Goal: Information Seeking & Learning: Learn about a topic

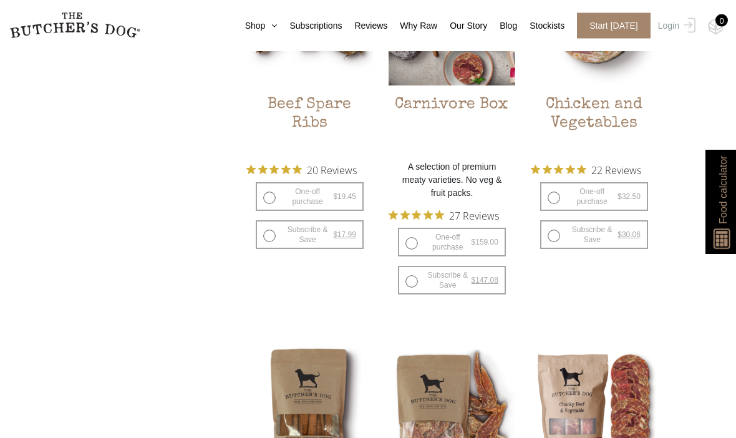
scroll to position [1425, 0]
click at [327, 165] on span "20 Reviews" at bounding box center [332, 169] width 50 height 19
click at [319, 163] on span "20 Reviews" at bounding box center [332, 169] width 50 height 19
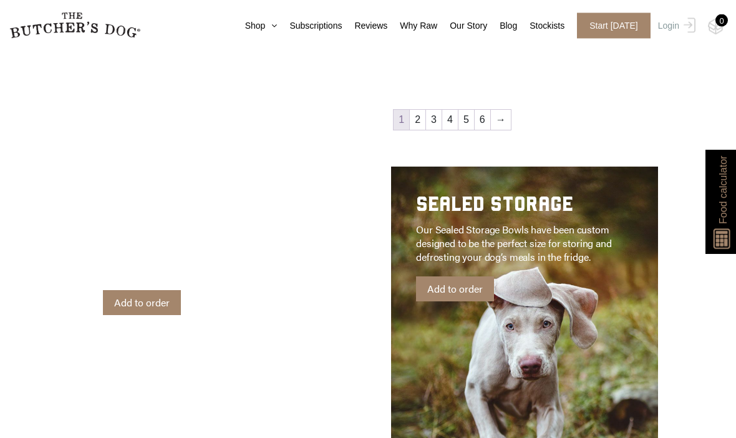
scroll to position [2151, 0]
click at [447, 290] on link "Add to order" at bounding box center [455, 288] width 78 height 25
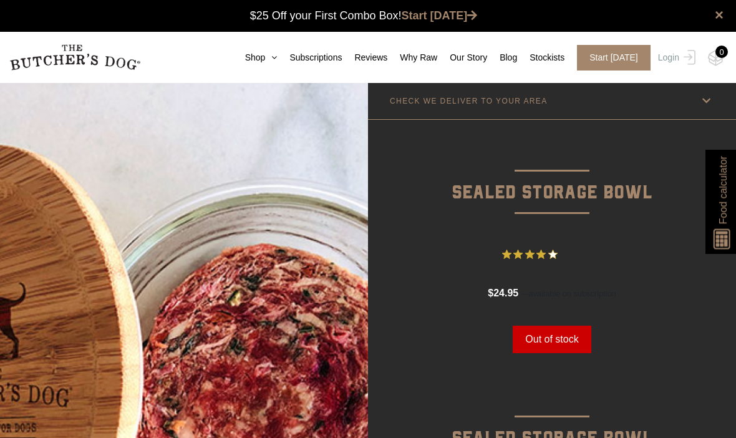
click at [233, 59] on link "Shop" at bounding box center [255, 57] width 45 height 13
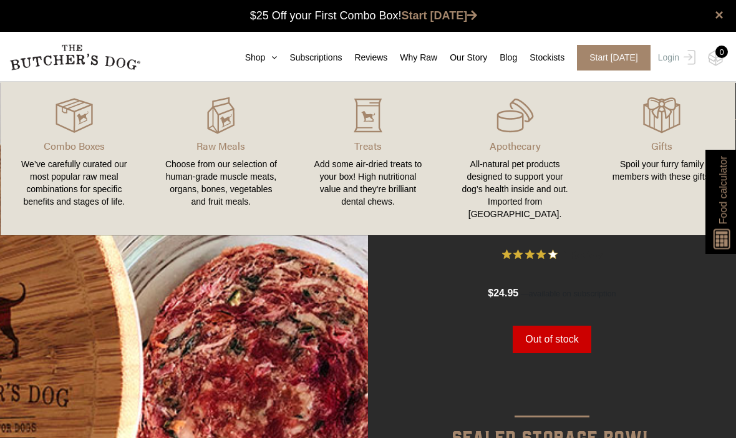
click at [74, 184] on div "We’ve carefully curated our most popular raw meal combinations for specific ben…" at bounding box center [74, 183] width 117 height 50
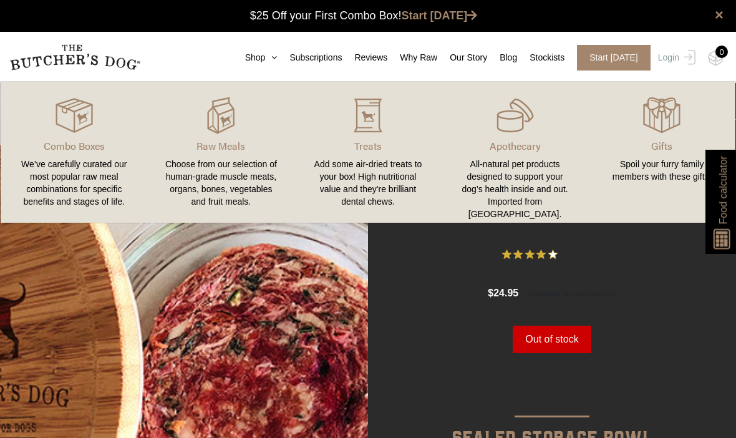
click at [0, 0] on img at bounding box center [0, 0] width 0 height 0
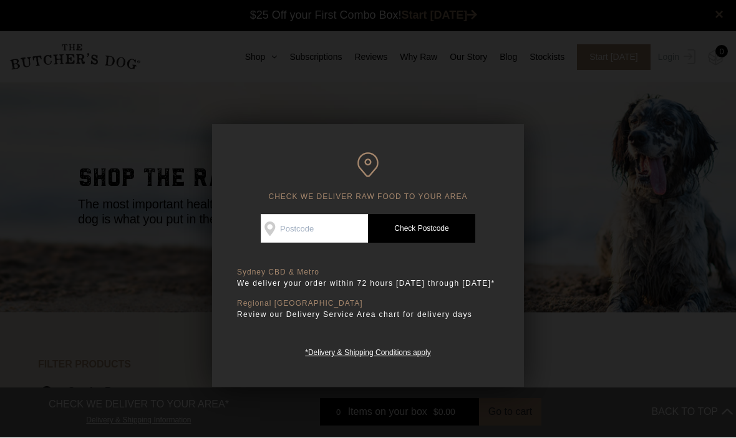
scroll to position [1, 0]
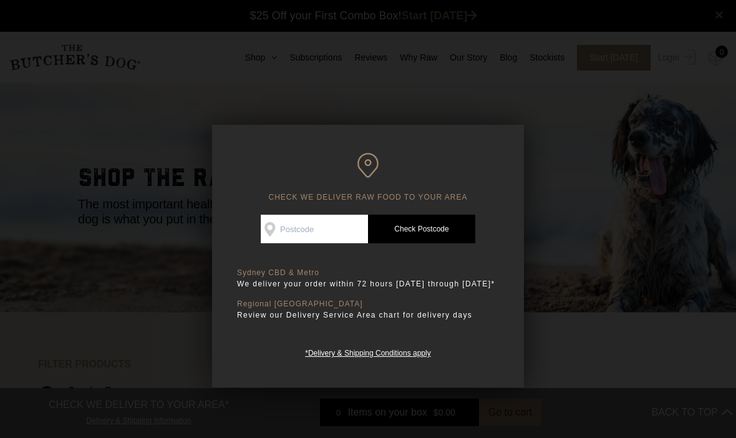
click at [298, 227] on input "Check Availability At" at bounding box center [314, 229] width 107 height 29
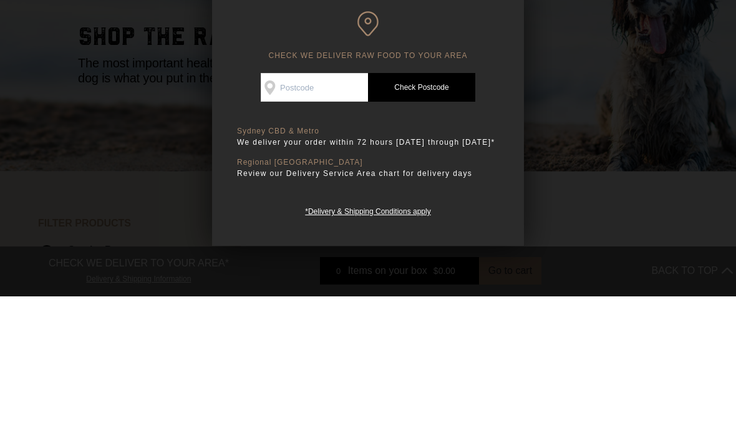
type input "2602"
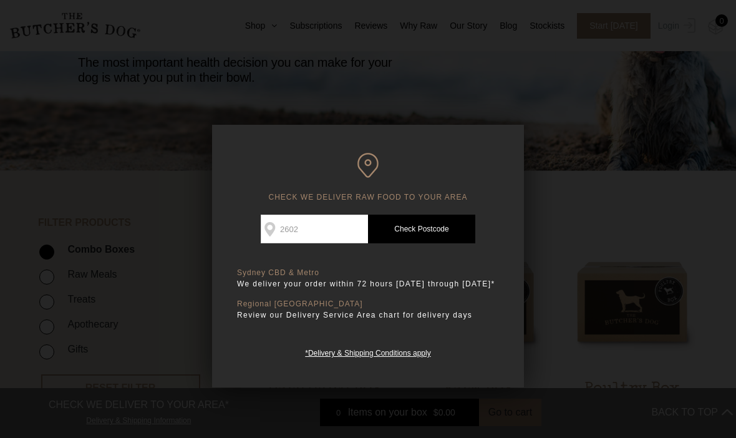
click at [423, 220] on link "Check Postcode" at bounding box center [421, 229] width 107 height 29
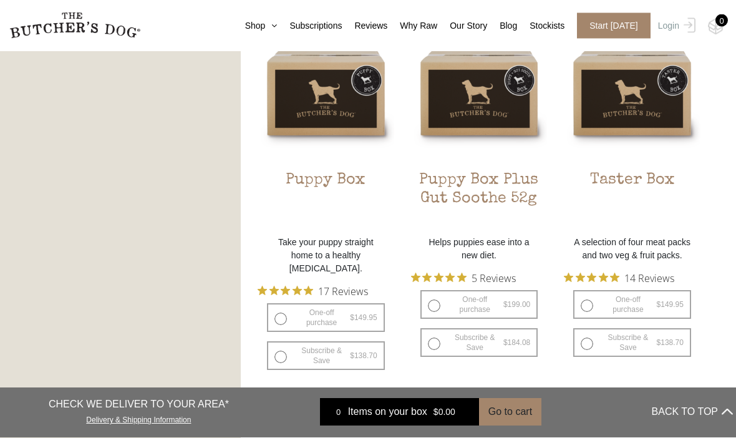
scroll to position [748, 0]
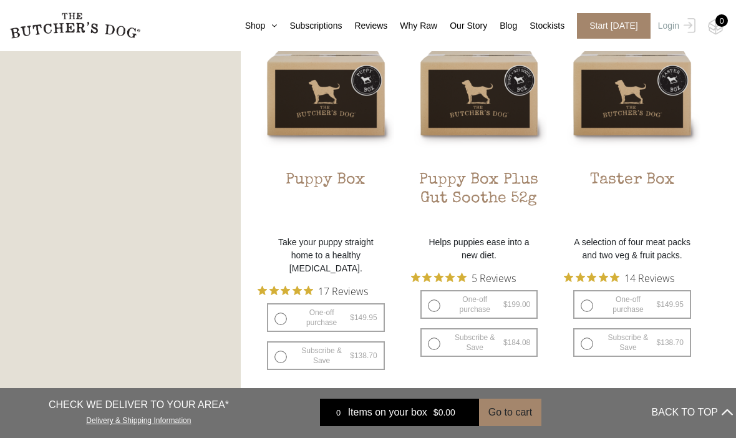
click at [461, 188] on h2 "Puppy Box Plus Gut Soothe 52g" at bounding box center [479, 200] width 137 height 59
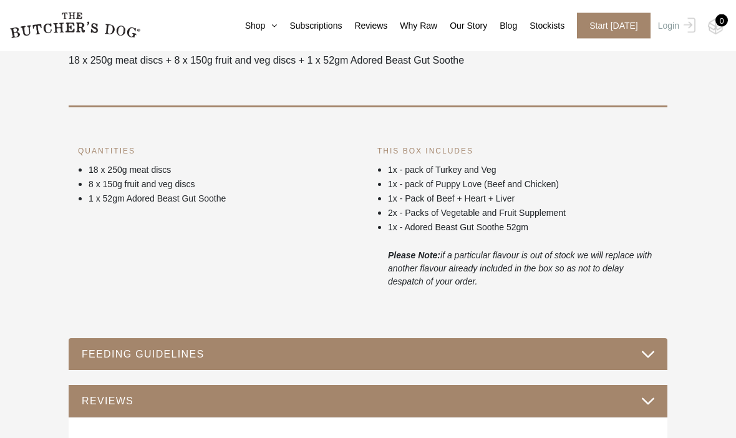
scroll to position [490, 0]
click at [102, 352] on button "FEEDING GUIDELINES" at bounding box center [368, 354] width 574 height 17
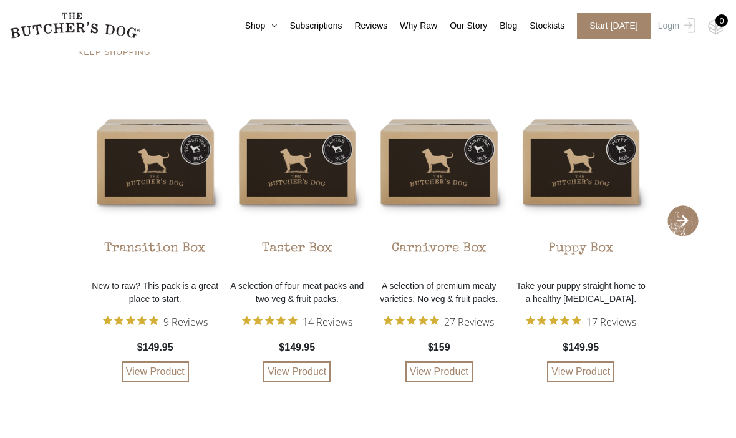
scroll to position [1472, 0]
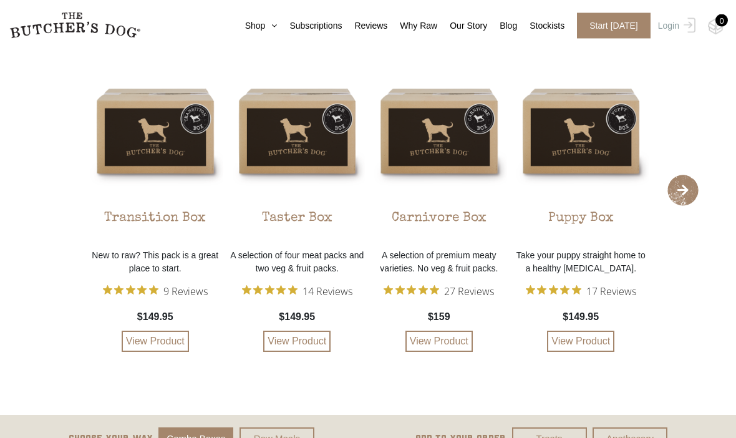
click at [573, 352] on link "View Product" at bounding box center [580, 341] width 67 height 21
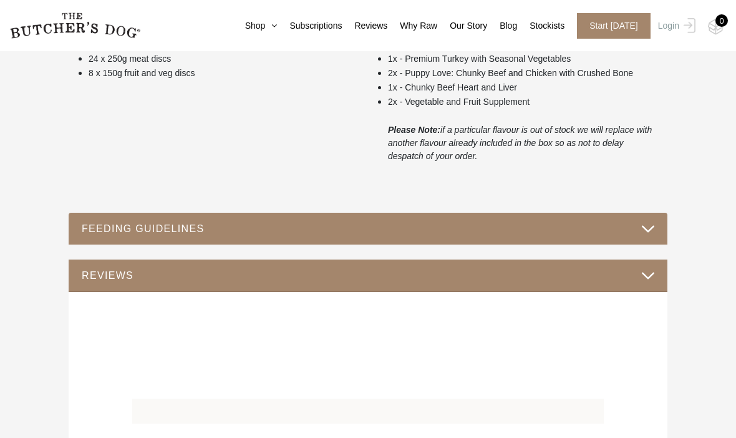
scroll to position [584, 0]
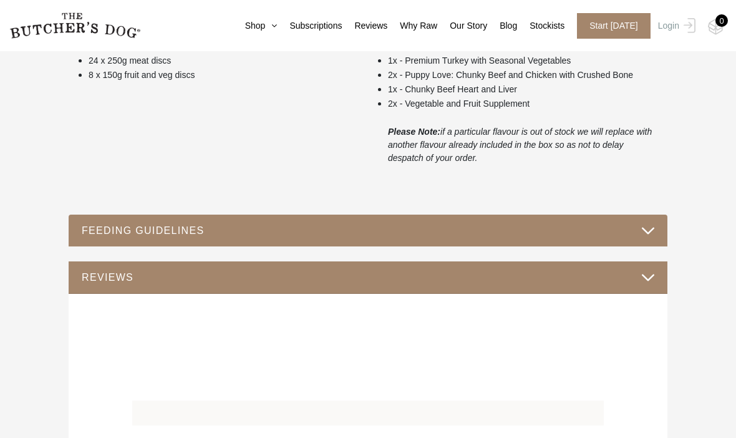
click at [142, 272] on button "REVIEWS" at bounding box center [368, 277] width 574 height 17
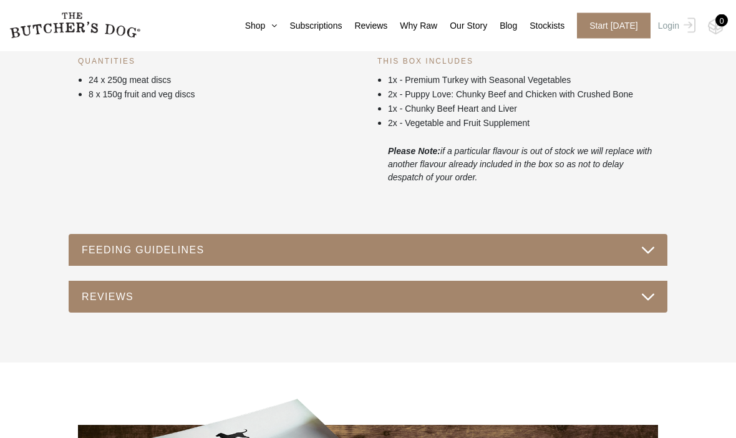
scroll to position [562, 0]
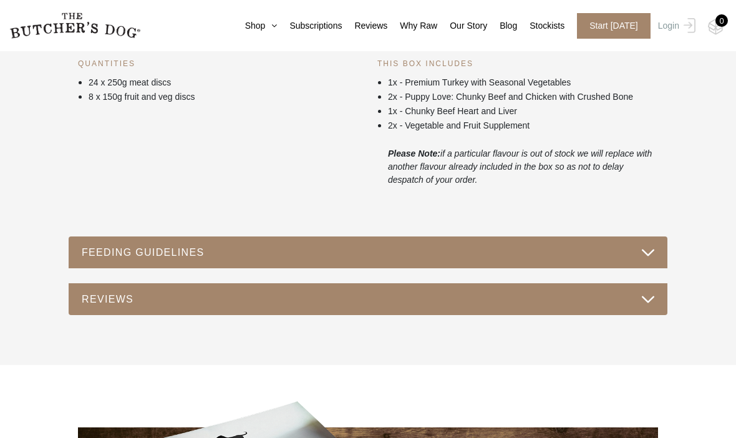
click at [646, 304] on button "REVIEWS" at bounding box center [368, 299] width 574 height 17
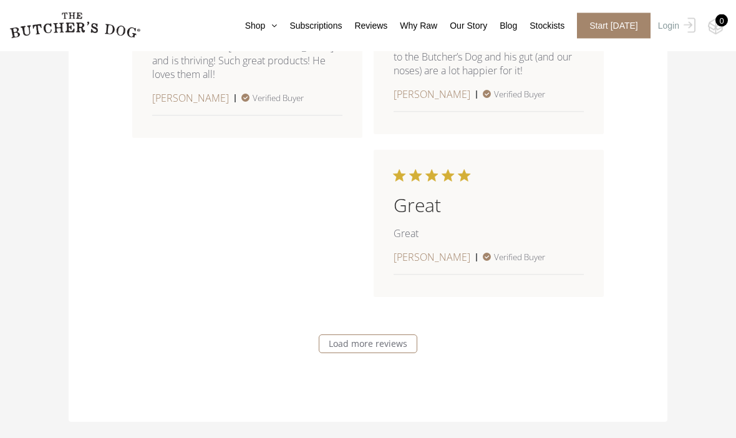
scroll to position [2022, 0]
click at [368, 342] on link "Load more reviews" at bounding box center [368, 343] width 99 height 19
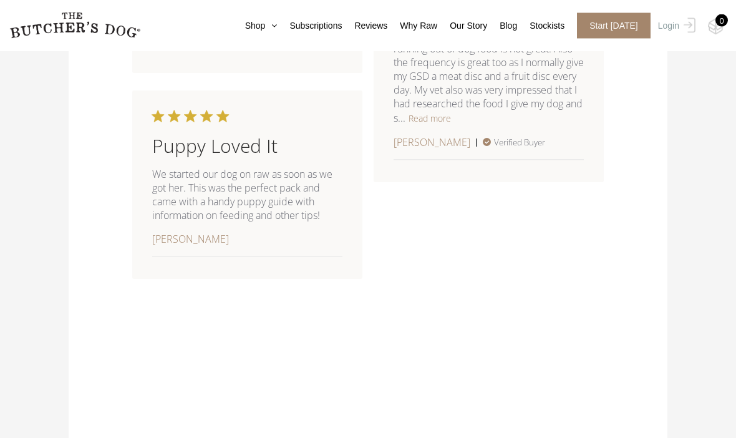
scroll to position [3155, 0]
click at [451, 125] on button "Read more" at bounding box center [430, 117] width 42 height 15
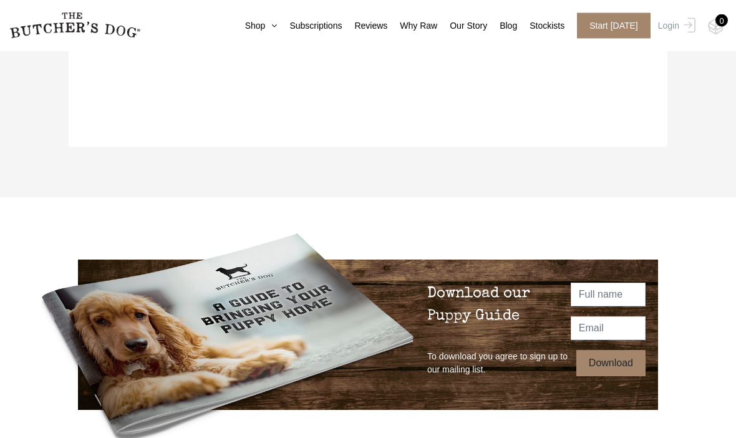
scroll to position [3516, 0]
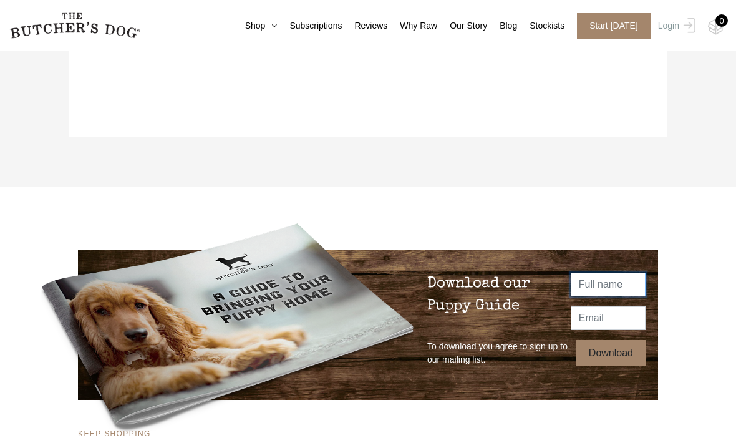
click at [595, 290] on input "text" at bounding box center [608, 285] width 75 height 24
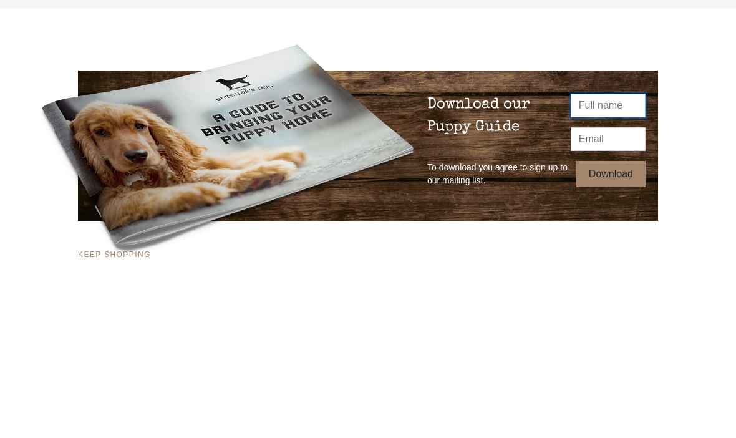
type input "Marina"
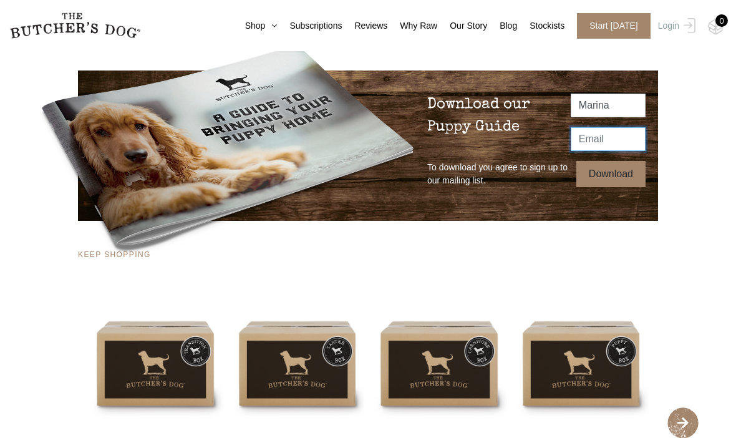
click at [594, 140] on input "email" at bounding box center [608, 139] width 75 height 24
type input "marinafting@gmail.com"
click at [591, 172] on input "Download" at bounding box center [610, 174] width 69 height 26
type input "Thanks!"
click at [620, 169] on input "Thanks!" at bounding box center [615, 174] width 60 height 26
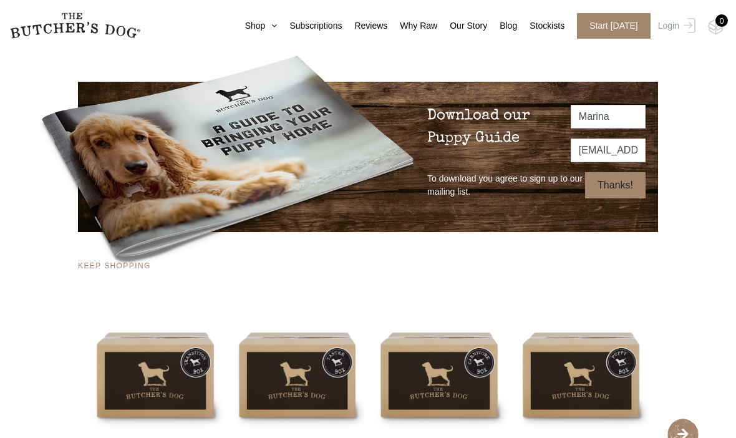
scroll to position [3683, 0]
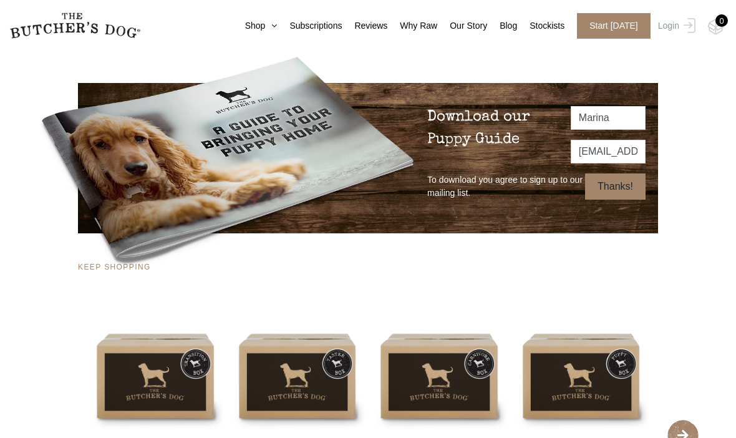
click at [596, 183] on input "Thanks!" at bounding box center [615, 186] width 60 height 26
click at [605, 191] on input "Thanks!" at bounding box center [615, 186] width 60 height 26
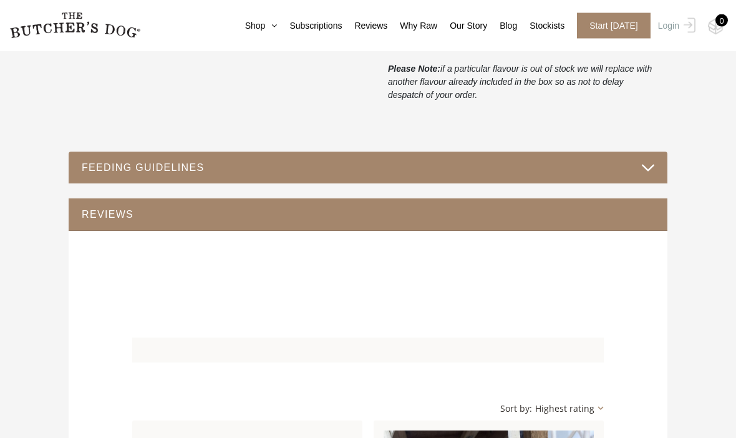
scroll to position [647, 0]
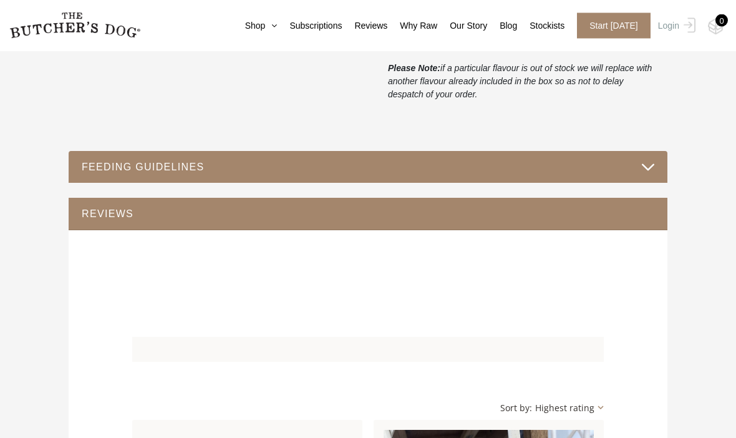
scroll to position [625, 0]
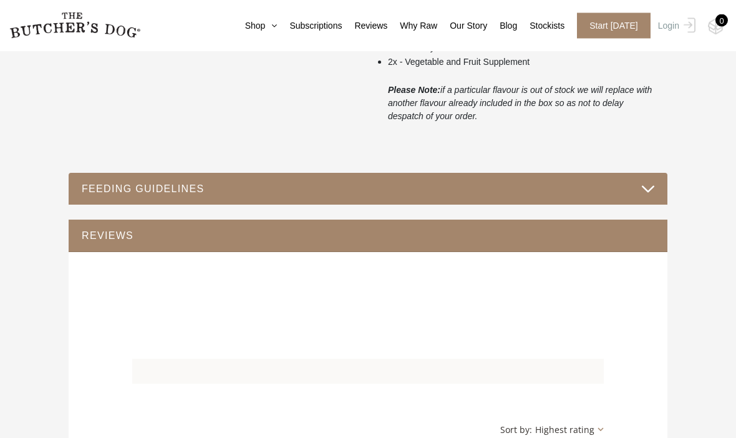
click at [589, 189] on button "FEEDING GUIDELINES" at bounding box center [368, 189] width 574 height 17
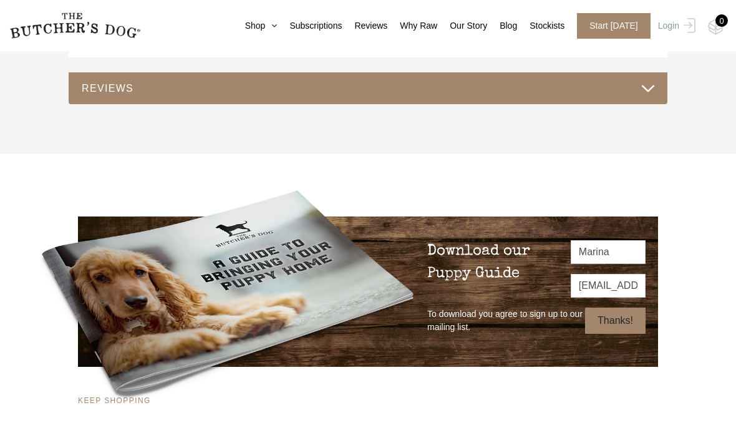
scroll to position [1213, 0]
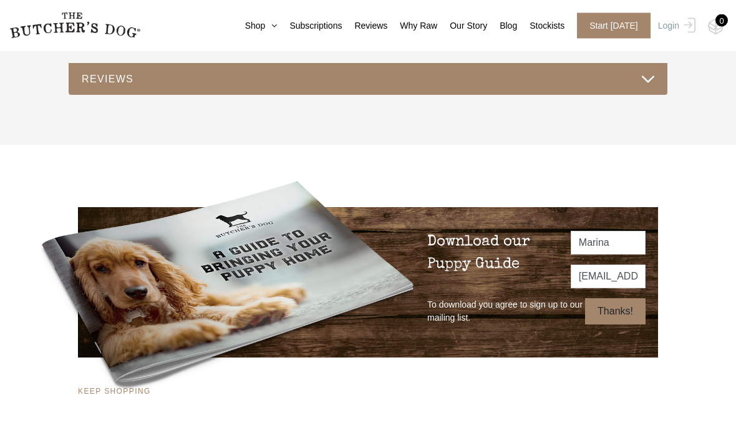
click at [602, 325] on input "Thanks!" at bounding box center [615, 312] width 60 height 26
click at [620, 255] on input "Marina" at bounding box center [608, 243] width 75 height 24
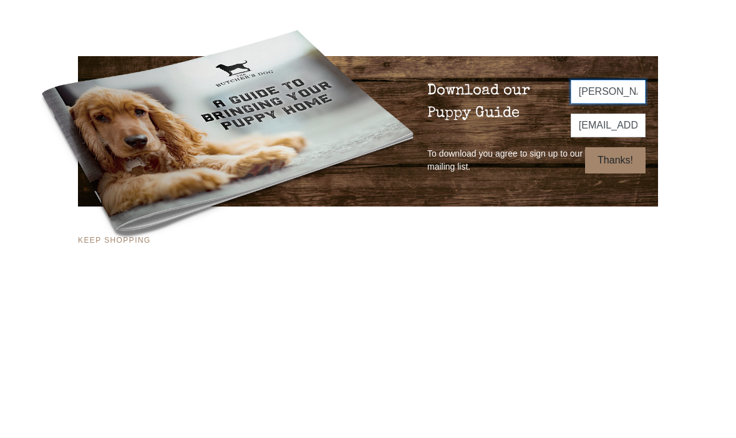
type input "Marina Ting"
click at [594, 299] on input "Thanks!" at bounding box center [615, 312] width 60 height 26
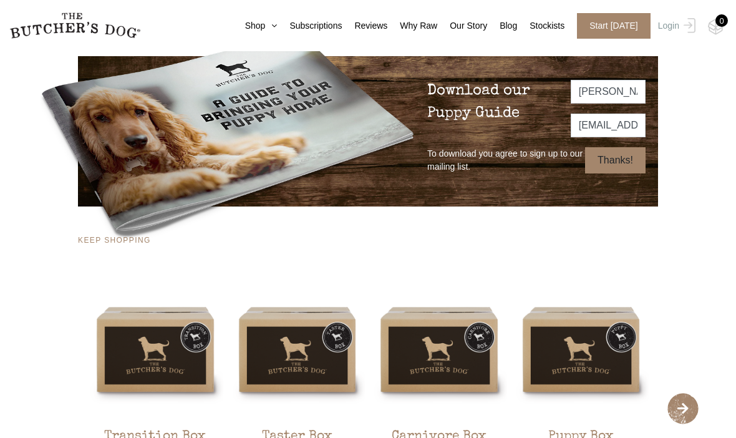
click at [606, 173] on input "Thanks!" at bounding box center [615, 160] width 60 height 26
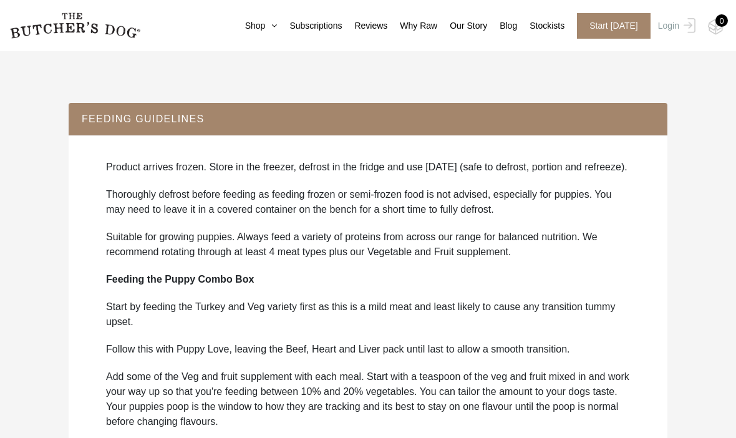
scroll to position [682, 0]
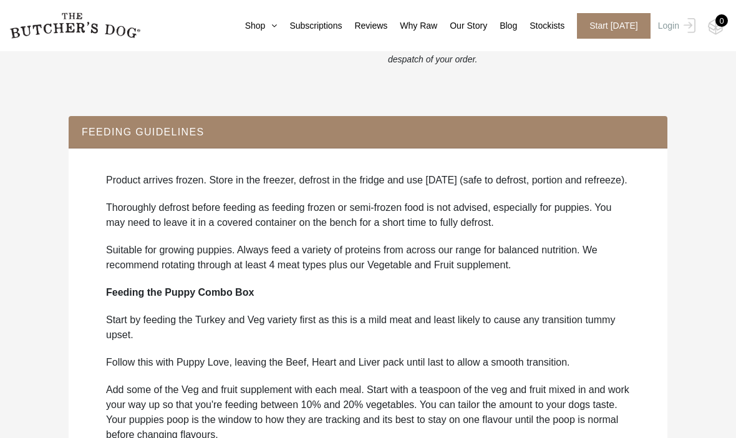
click at [214, 13] on nav "0 Shop Combo Boxes Treats" at bounding box center [368, 25] width 736 height 51
click at [233, 26] on link "Shop" at bounding box center [255, 25] width 45 height 13
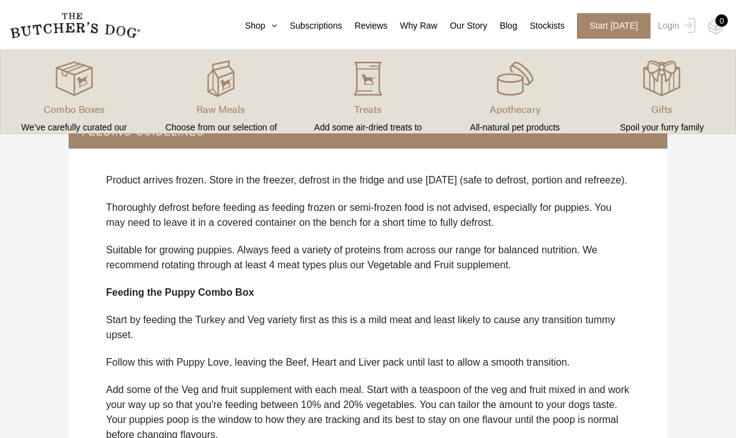
click at [233, 25] on link "Shop" at bounding box center [255, 25] width 45 height 13
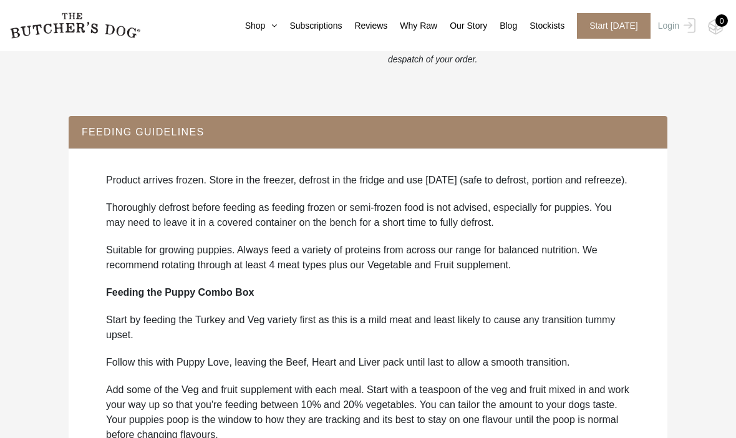
click at [233, 26] on link "Shop" at bounding box center [255, 25] width 45 height 13
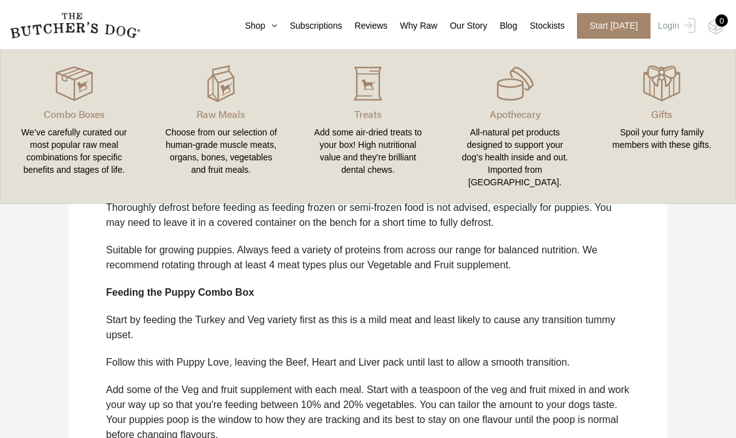
click at [212, 120] on p "Raw Meals" at bounding box center [221, 114] width 117 height 15
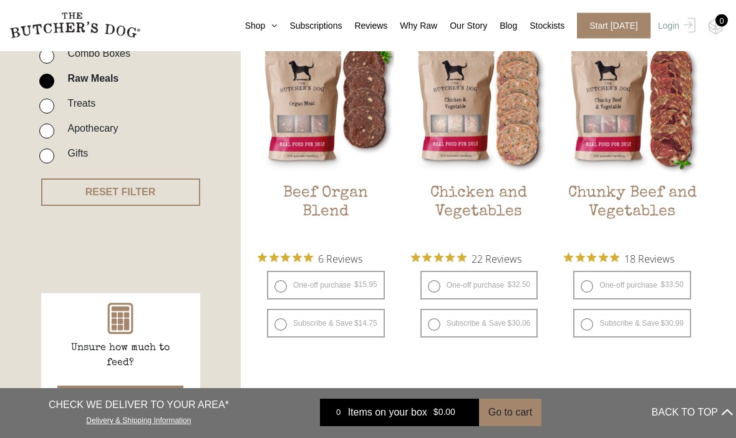
scroll to position [338, 0]
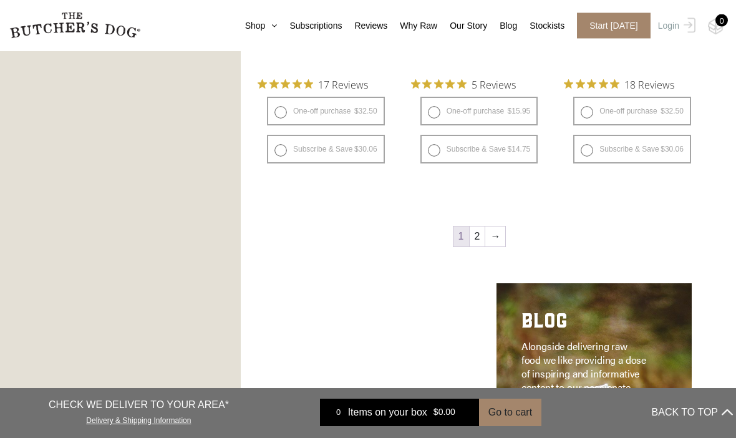
scroll to position [1566, 0]
click at [491, 234] on link "→" at bounding box center [495, 236] width 20 height 20
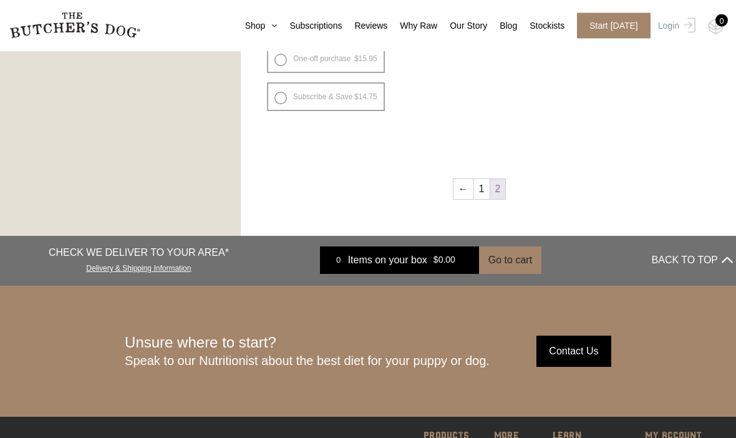
scroll to position [1040, 0]
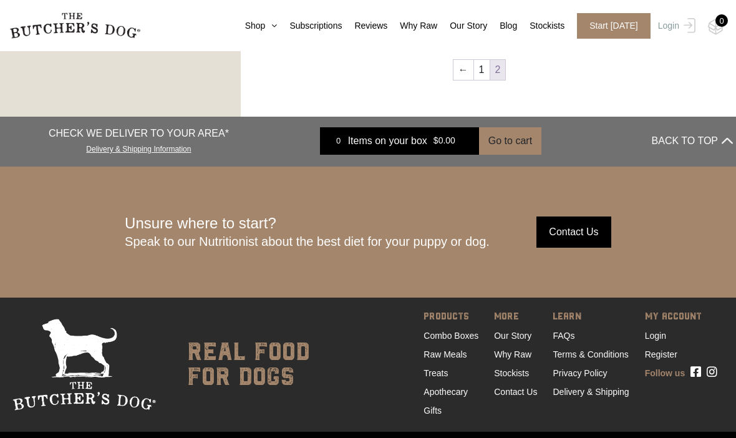
click at [560, 334] on link "FAQs" at bounding box center [564, 336] width 22 height 10
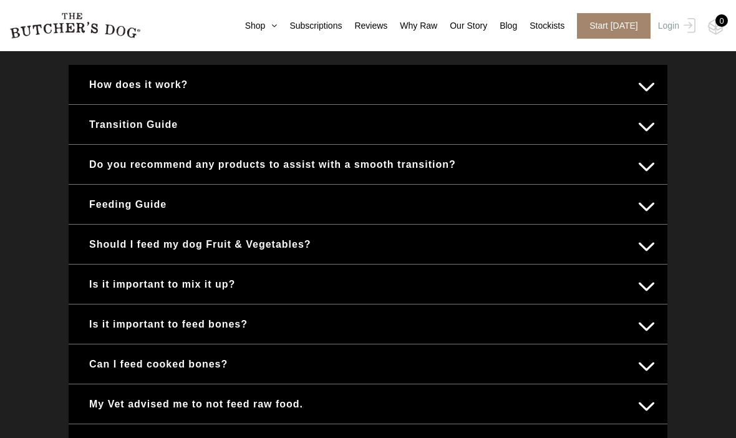
scroll to position [559, 0]
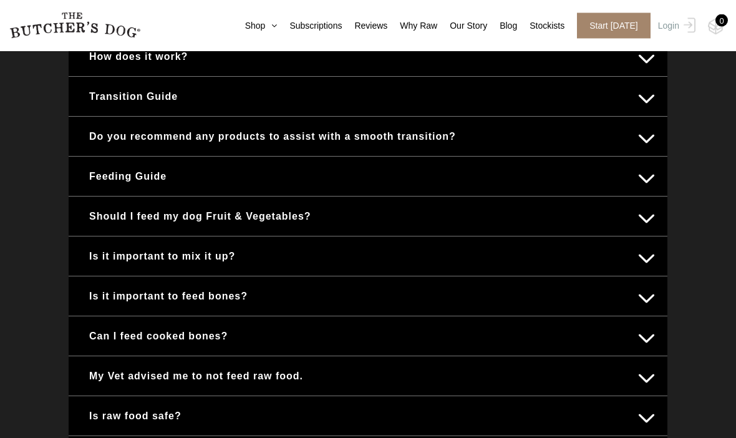
click at [108, 92] on button "Transition Guide" at bounding box center [368, 97] width 574 height 24
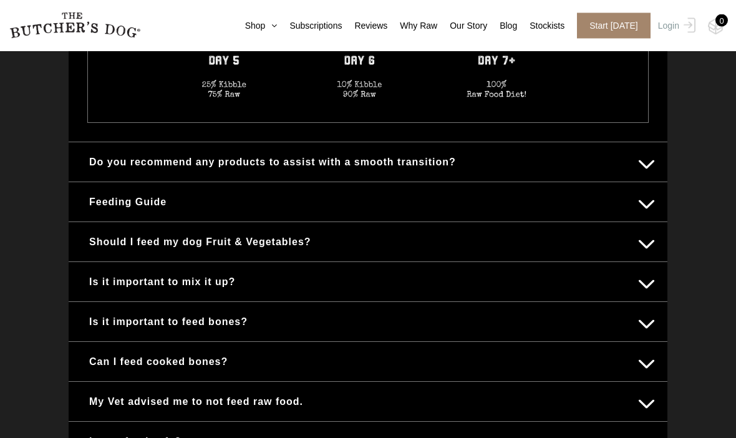
scroll to position [1141, 0]
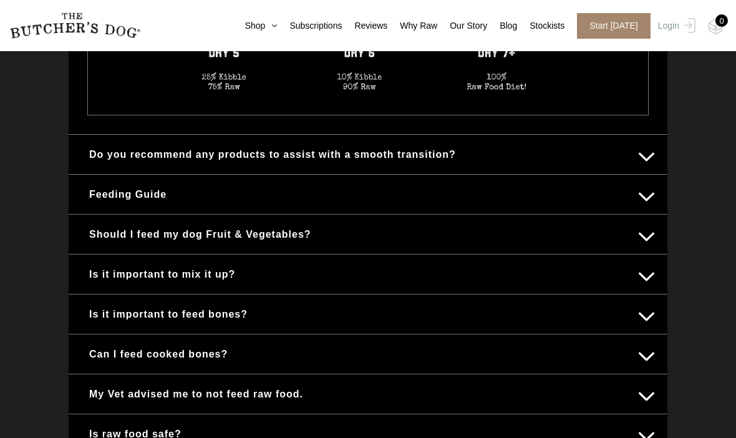
click at [143, 231] on button "Should I feed my dog Fruit & Vegetables?" at bounding box center [368, 234] width 574 height 24
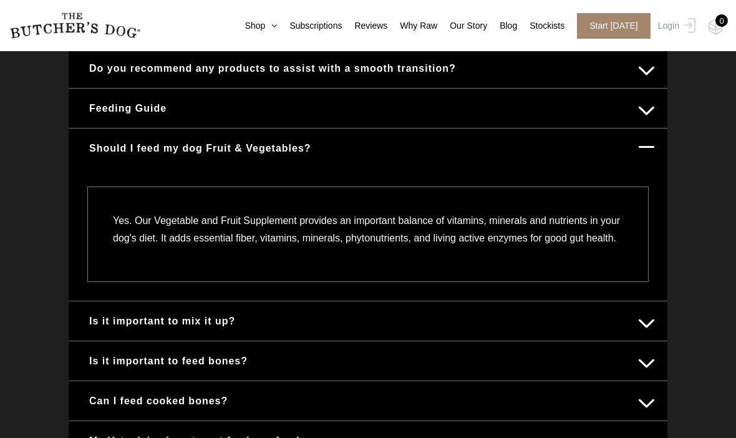
scroll to position [626, 0]
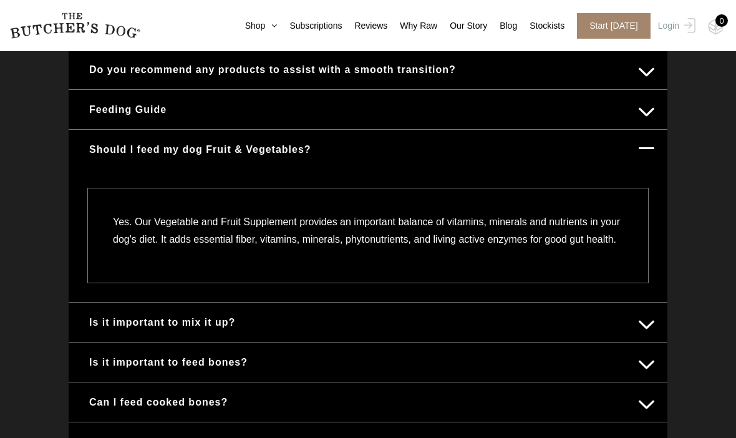
click at [124, 332] on button "Is it important to mix it up?" at bounding box center [368, 322] width 574 height 24
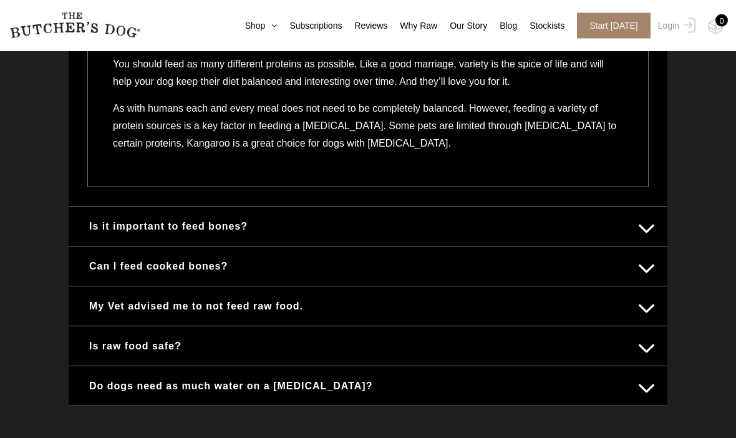
scroll to position [826, 0]
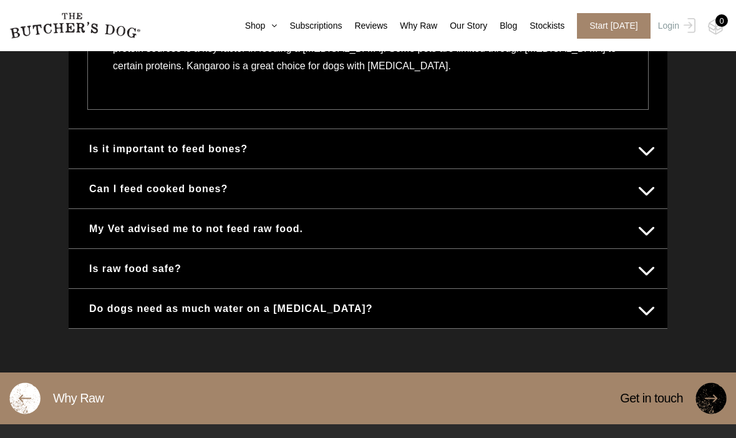
click at [132, 150] on button "Is it important to feed bones?" at bounding box center [368, 149] width 574 height 24
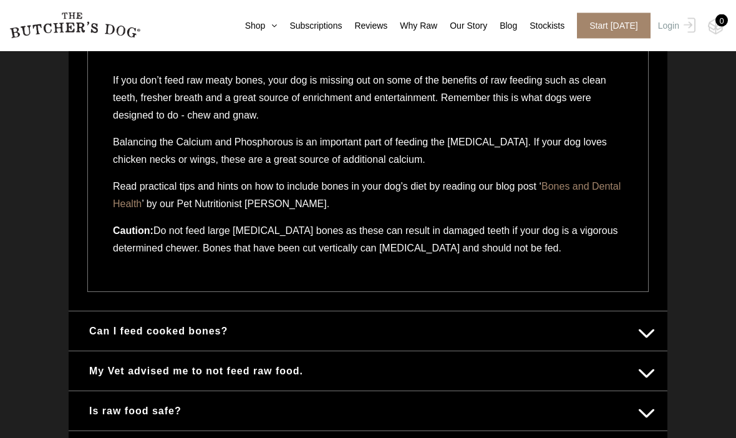
scroll to position [856, 0]
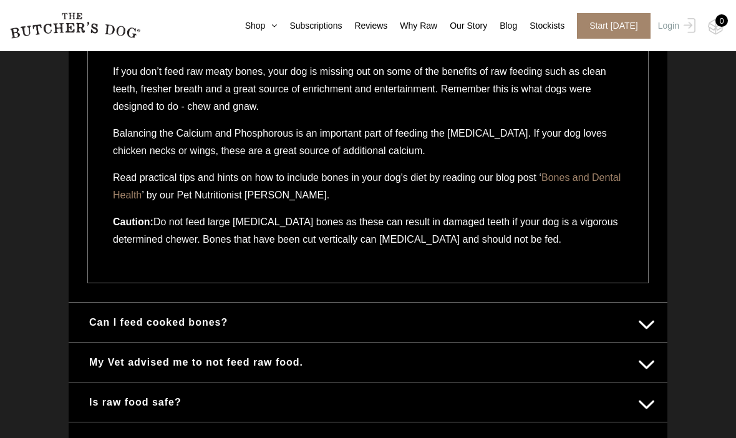
click at [601, 168] on p "Balancing the Calcium and Phosphorous is an important part of feeding the [MEDI…" at bounding box center [368, 147] width 510 height 44
click at [595, 175] on link "Bones and Dental Health" at bounding box center [367, 186] width 508 height 28
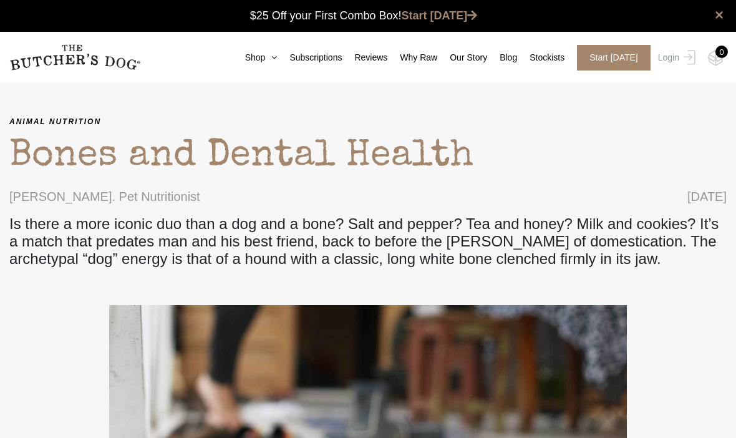
click at [498, 58] on link "Blog" at bounding box center [502, 57] width 30 height 13
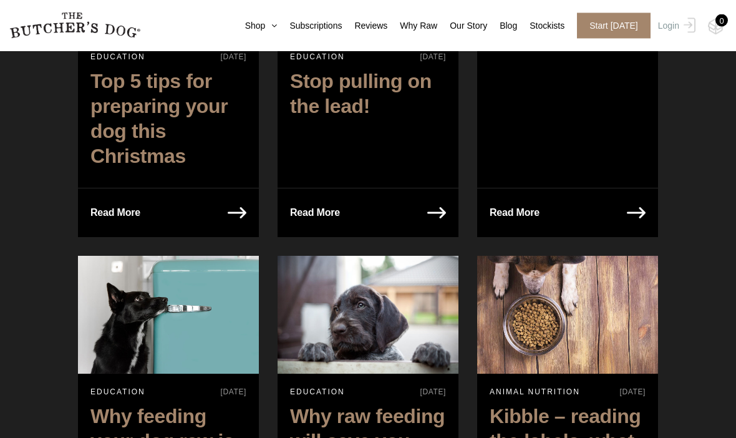
scroll to position [1798, 0]
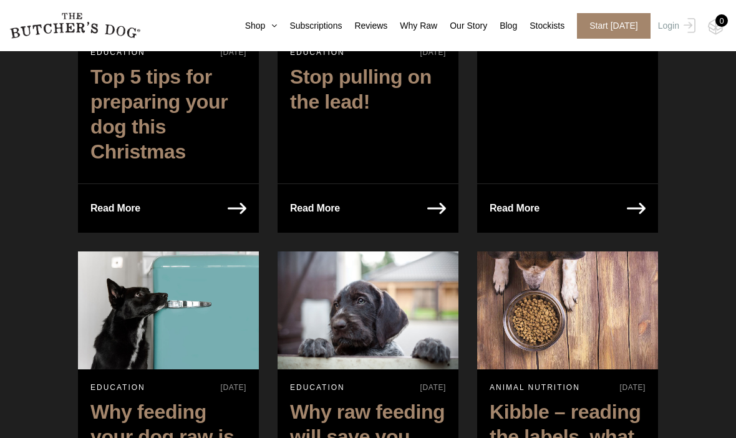
click at [342, 188] on link "Read More" at bounding box center [315, 208] width 75 height 49
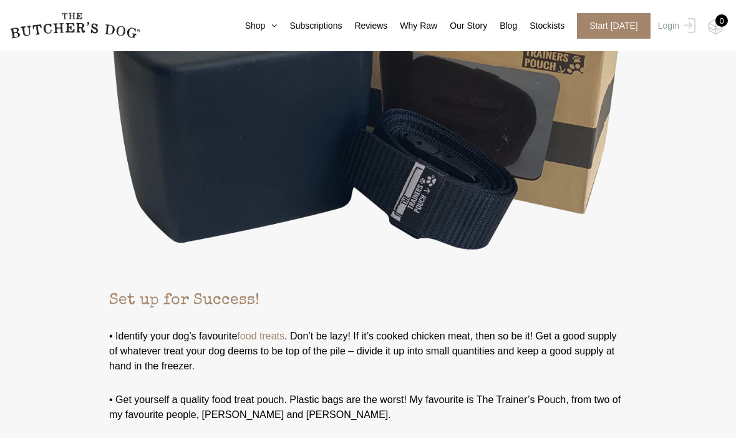
scroll to position [2643, 0]
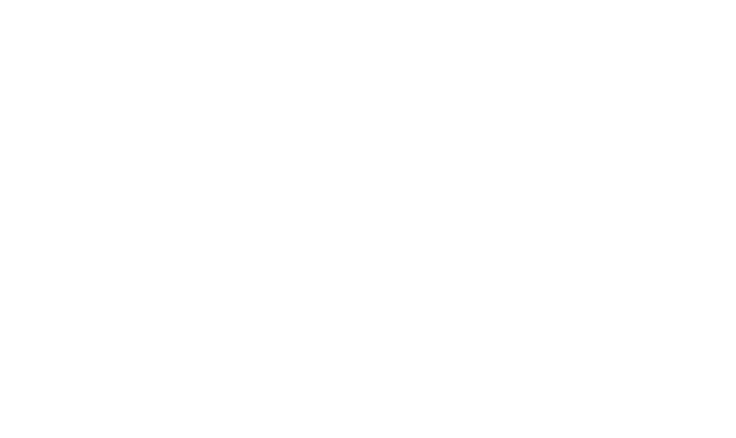
select select "puppy"
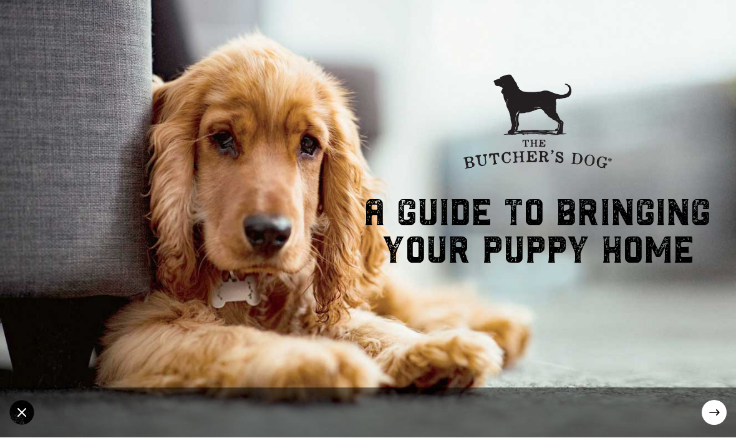
scroll to position [43, 0]
click at [707, 415] on circle at bounding box center [714, 412] width 25 height 25
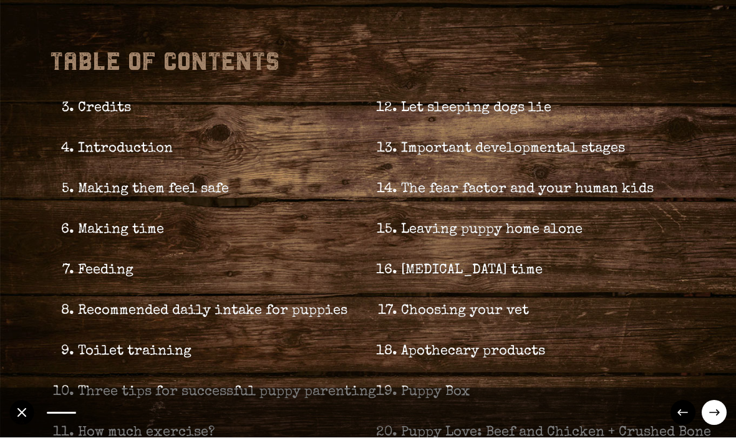
click at [710, 405] on circle at bounding box center [714, 412] width 25 height 25
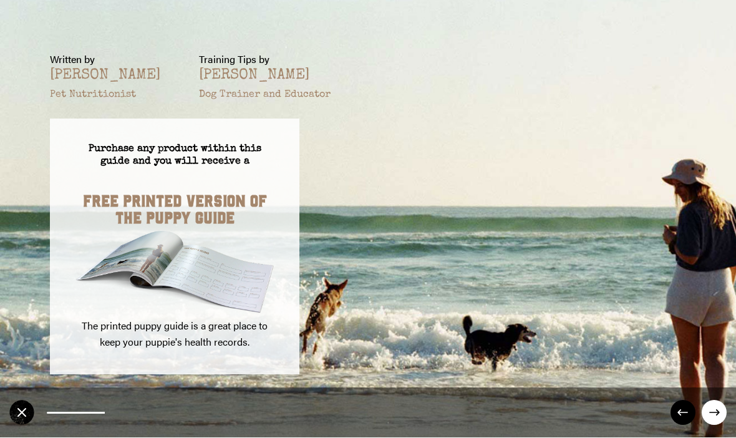
click at [708, 413] on circle at bounding box center [714, 412] width 25 height 25
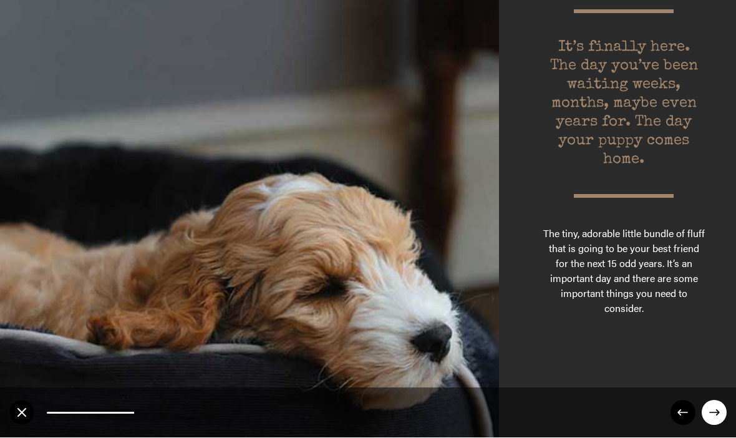
click at [710, 408] on circle at bounding box center [714, 412] width 25 height 25
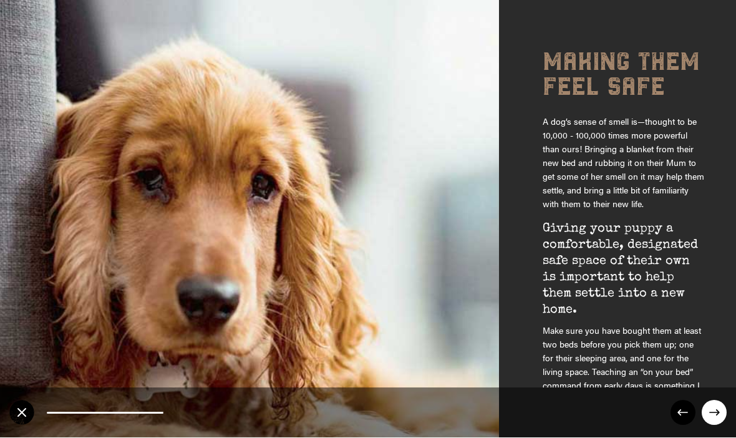
click at [720, 416] on circle at bounding box center [714, 412] width 25 height 25
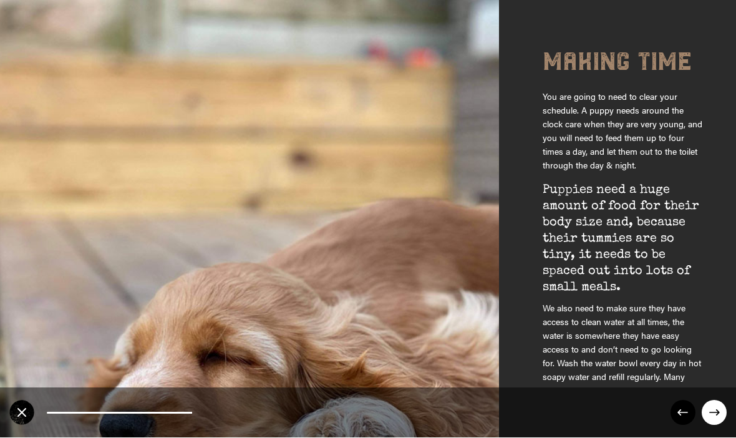
click at [720, 417] on circle at bounding box center [714, 412] width 25 height 25
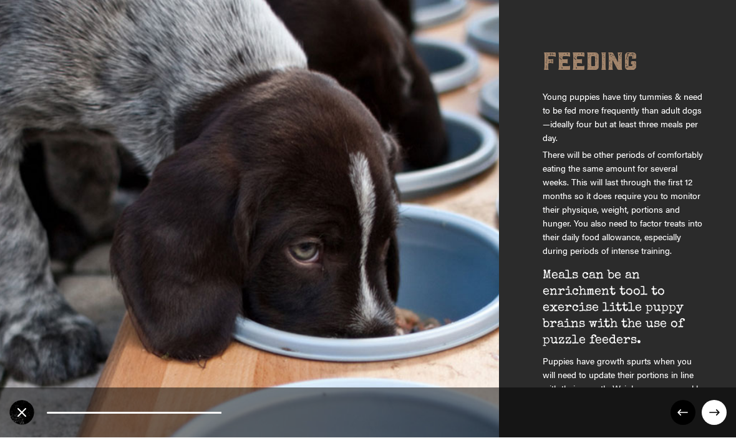
click at [718, 413] on icon at bounding box center [714, 413] width 11 height 6
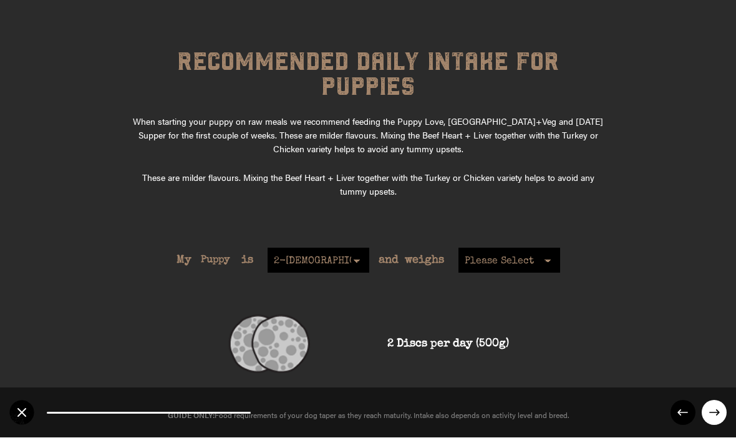
click at [350, 248] on select "2-4 months old 4-5 months old 6-8 months old 8-12 months old" at bounding box center [319, 260] width 102 height 25
select select "8"
click at [551, 248] on select "Please Select 1kg 2kg 3kg 4kg 5kg 6kg 7kg 8kg 9kg 1-5kg 10kg 11kg 12kg 13kg 14k…" at bounding box center [509, 260] width 102 height 25
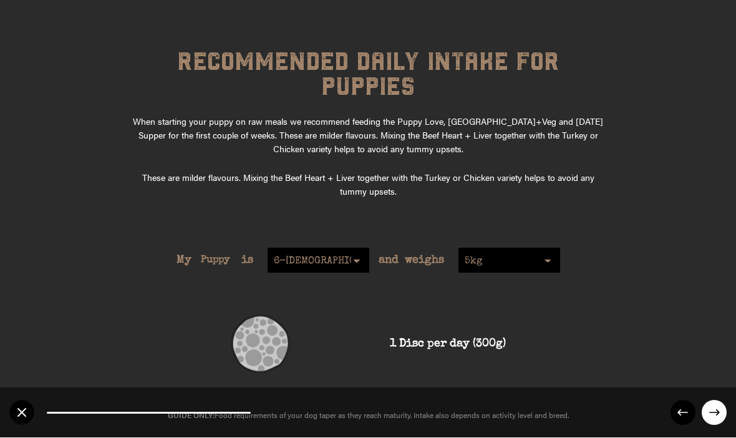
click at [533, 248] on select "Please Select 1kg 2kg 3kg 4kg 5kg 6kg 7kg 8kg 9kg 1-5kg 10kg 11kg 12kg 13kg 14k…" at bounding box center [509, 260] width 102 height 25
click at [549, 248] on select "Please Select 1kg 2kg 3kg 4kg 5kg 6kg 7kg 8kg 9kg 1-5kg 10kg 11kg 12kg 13kg 14k…" at bounding box center [509, 260] width 102 height 25
click at [554, 248] on select "Please Select 1kg 2kg 3kg 4kg 5kg 6kg 7kg 8kg 9kg 1-5kg 10kg 11kg 12kg 13kg 14k…" at bounding box center [509, 260] width 102 height 25
select select "6"
click at [713, 407] on circle at bounding box center [714, 412] width 25 height 25
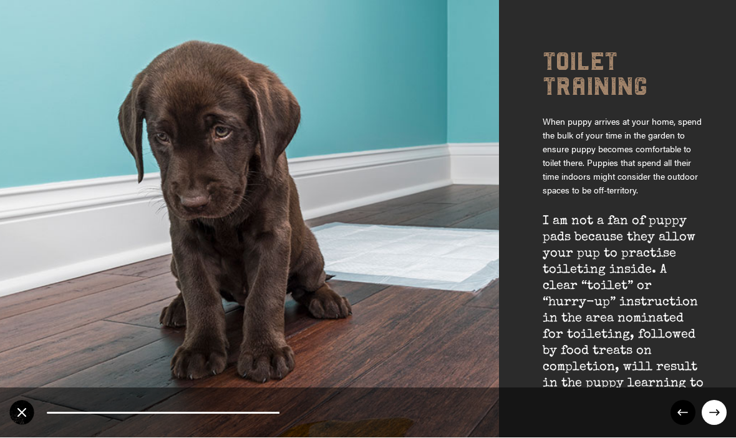
click at [715, 402] on circle at bounding box center [714, 412] width 25 height 25
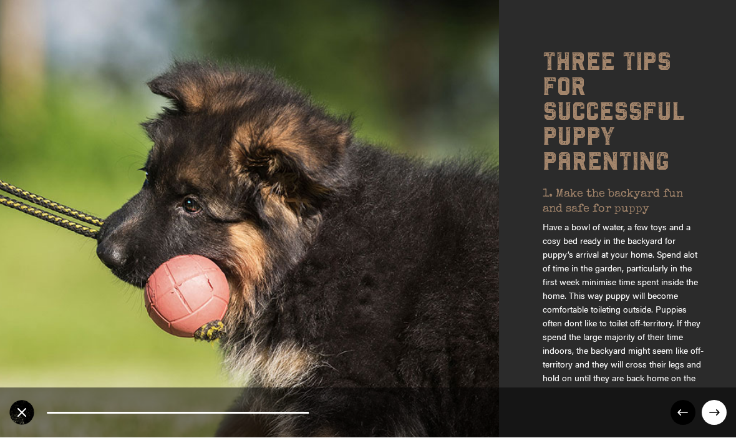
click at [712, 405] on circle at bounding box center [714, 412] width 25 height 25
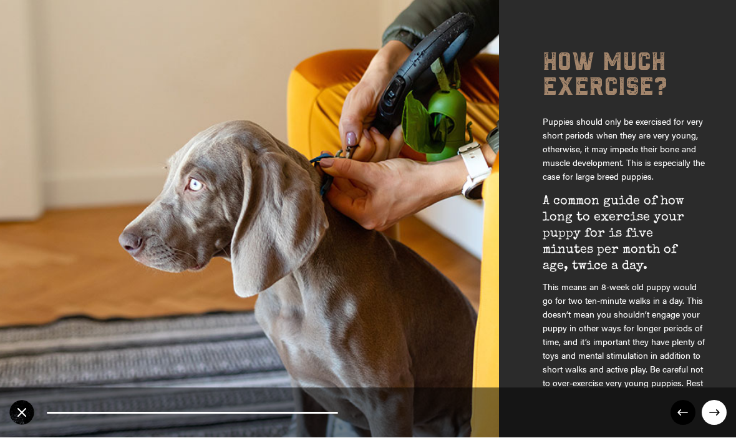
click at [712, 413] on circle at bounding box center [714, 412] width 25 height 25
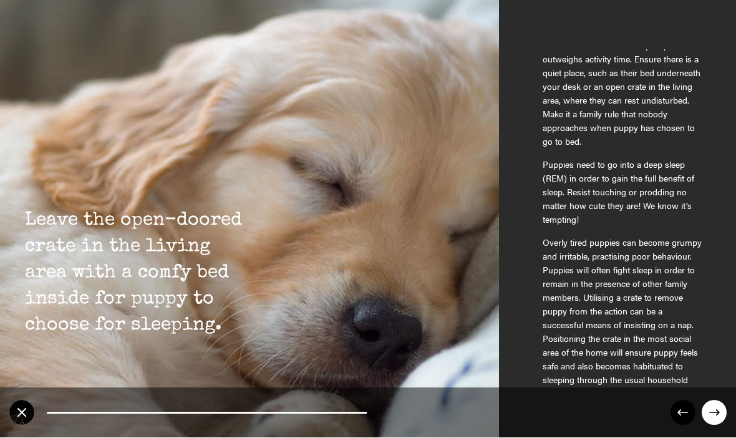
scroll to position [222, 0]
click at [713, 412] on circle at bounding box center [714, 412] width 25 height 25
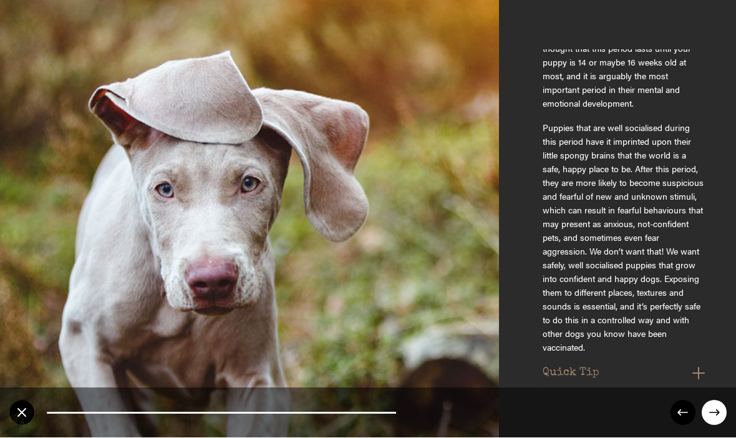
scroll to position [193, 0]
click at [699, 367] on button "Quick Tip" at bounding box center [624, 377] width 162 height 20
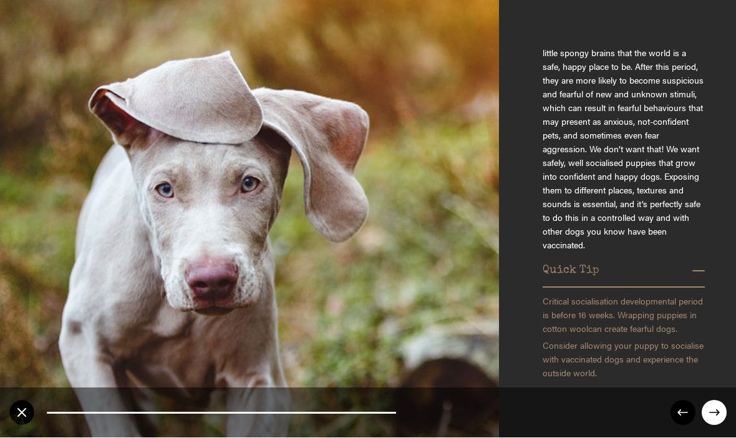
scroll to position [296, 0]
click at [693, 281] on button "Quick Tip" at bounding box center [624, 275] width 162 height 20
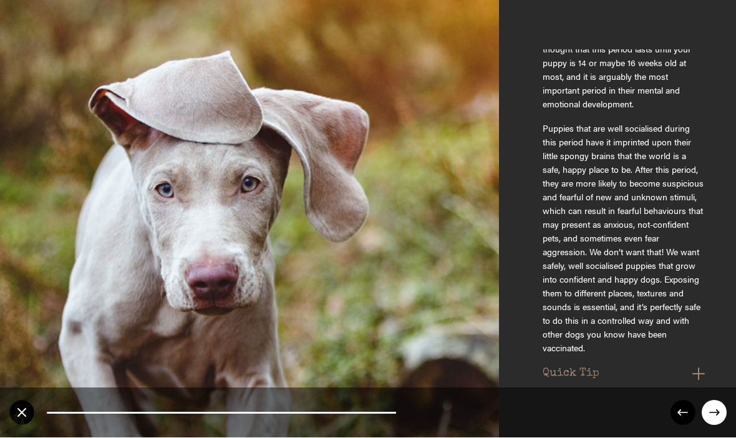
click at [718, 420] on circle at bounding box center [714, 412] width 25 height 25
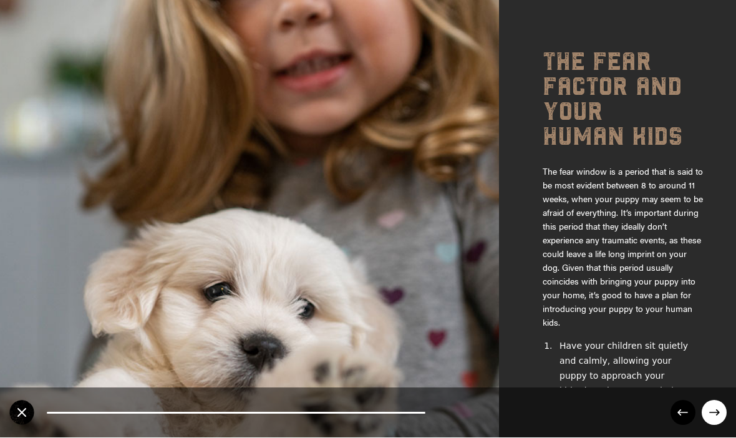
click at [718, 406] on circle at bounding box center [714, 412] width 25 height 25
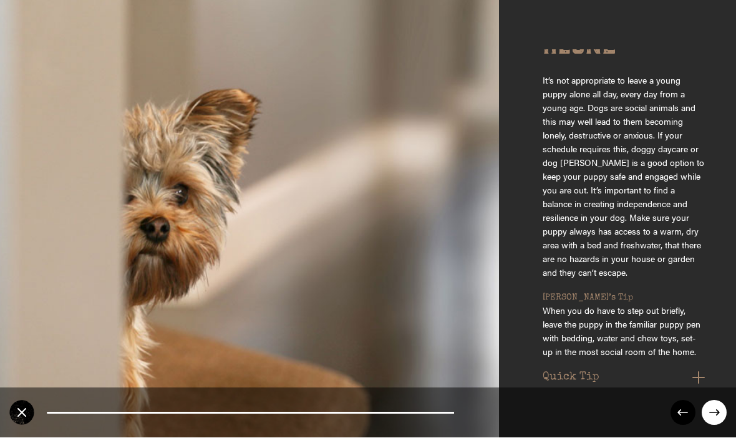
scroll to position [67, 0]
click at [701, 370] on button "Quick Tip" at bounding box center [624, 380] width 162 height 20
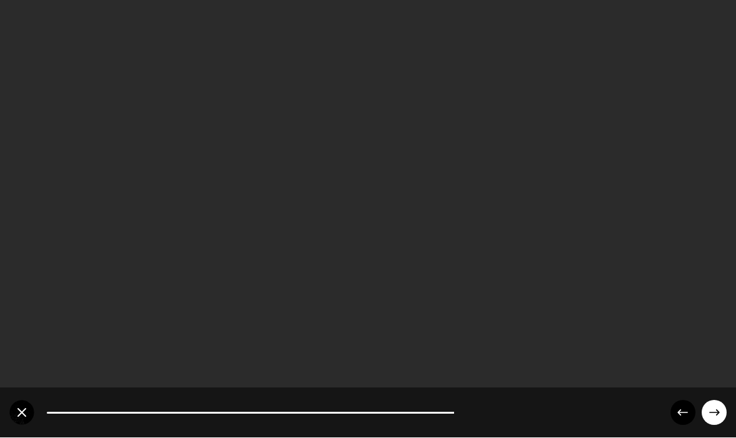
scroll to position [114, 0]
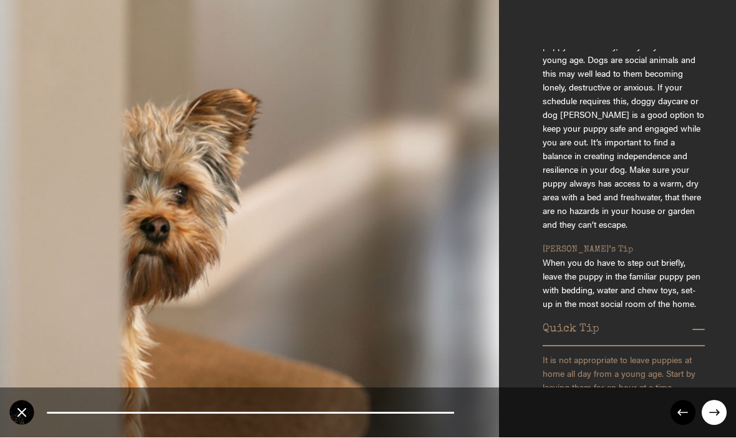
click at [714, 407] on circle at bounding box center [714, 412] width 25 height 25
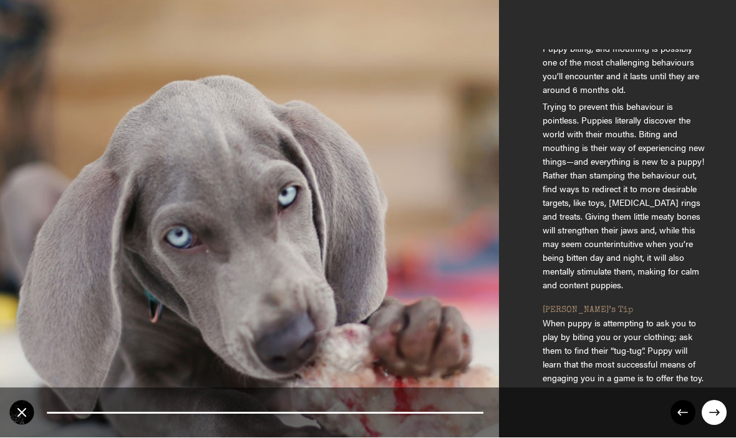
scroll to position [72, 0]
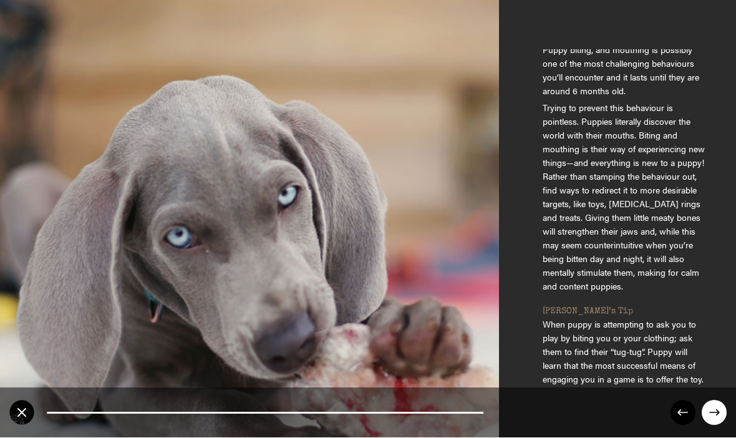
click at [713, 405] on circle at bounding box center [714, 412] width 25 height 25
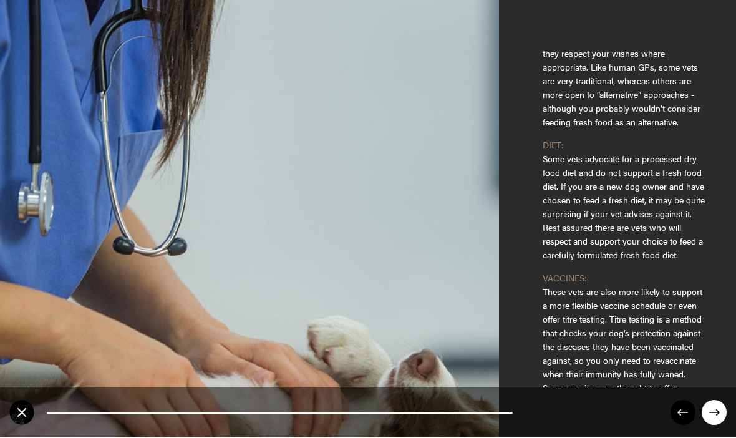
scroll to position [128, 0]
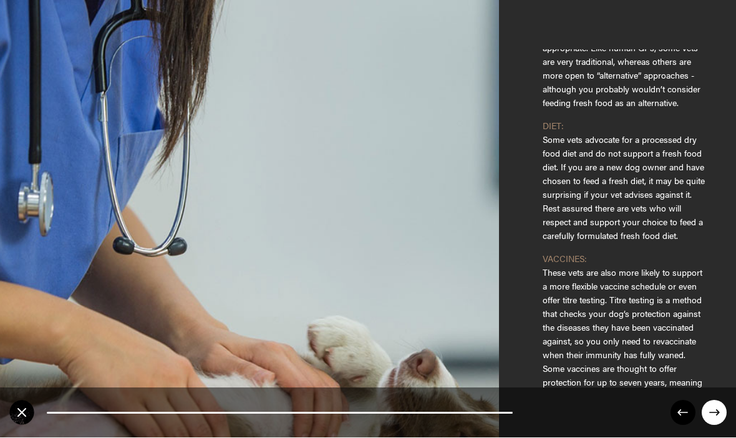
click at [720, 412] on circle at bounding box center [714, 412] width 25 height 25
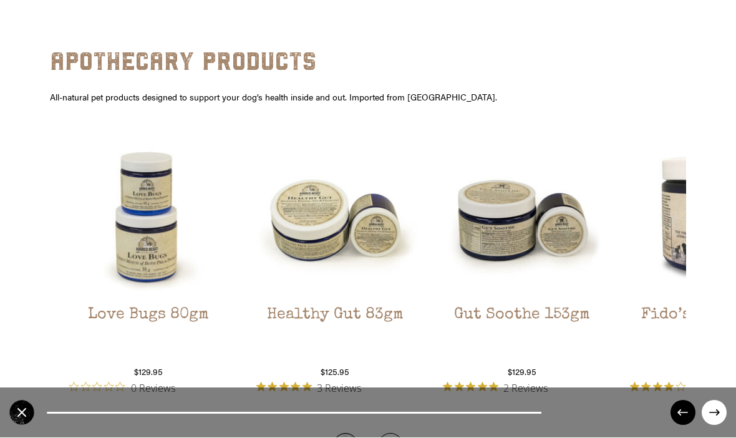
click at [735, 407] on div "80.95238095238095% completed" at bounding box center [368, 413] width 736 height 50
click at [720, 413] on circle at bounding box center [714, 412] width 25 height 25
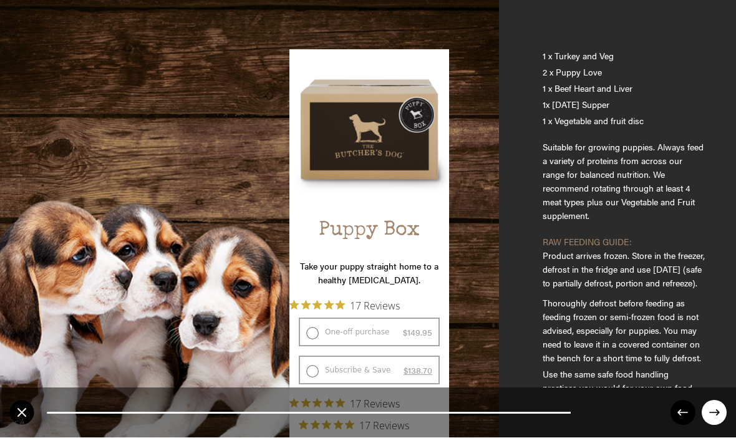
scroll to position [122, 0]
click at [720, 412] on circle at bounding box center [714, 412] width 25 height 25
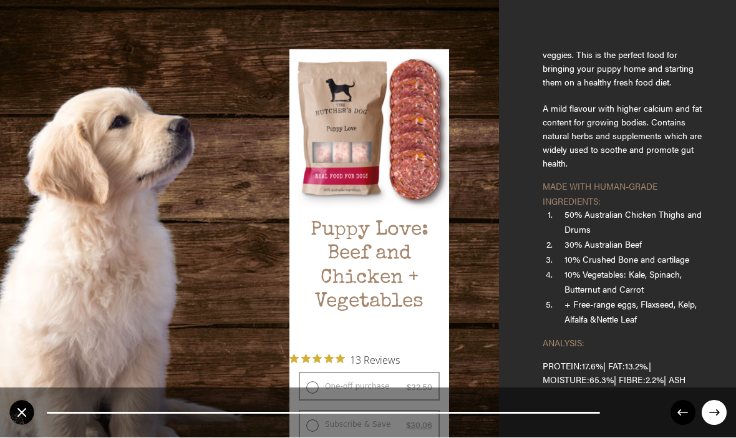
scroll to position [193, 0]
click at [707, 404] on circle at bounding box center [714, 412] width 25 height 25
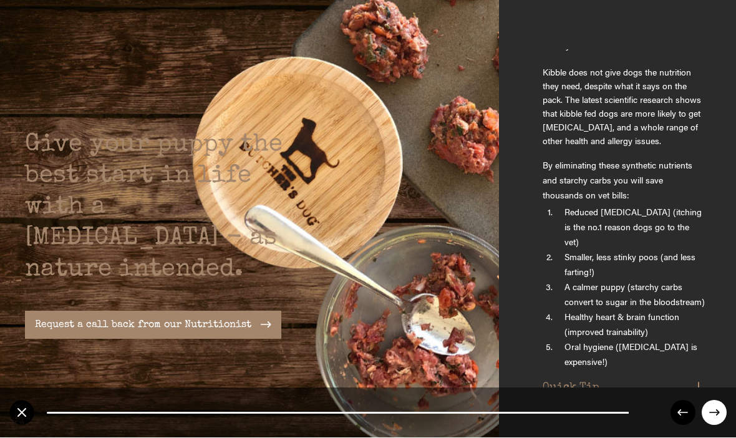
scroll to position [153, 0]
click at [699, 382] on button "Quick Tip" at bounding box center [624, 392] width 162 height 20
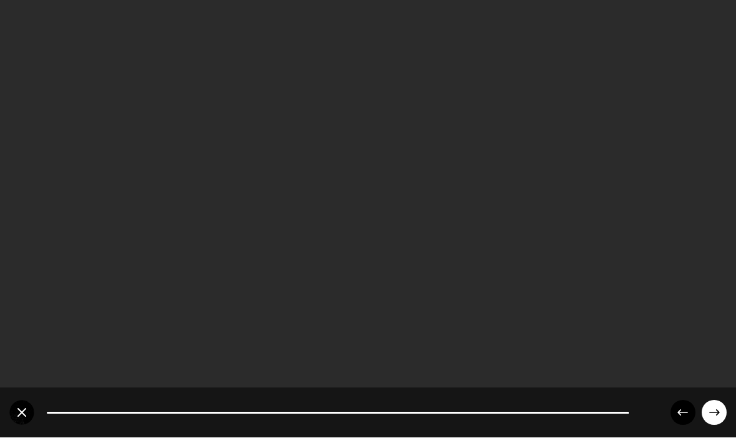
scroll to position [193, 0]
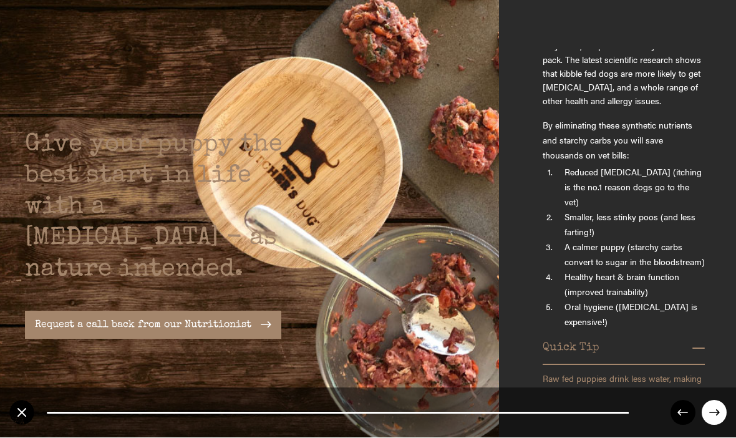
click at [706, 407] on circle at bounding box center [714, 412] width 25 height 25
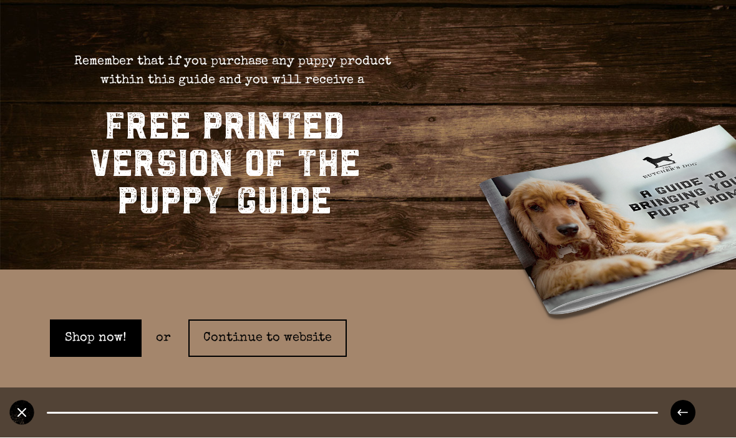
click at [687, 410] on circle at bounding box center [682, 412] width 25 height 25
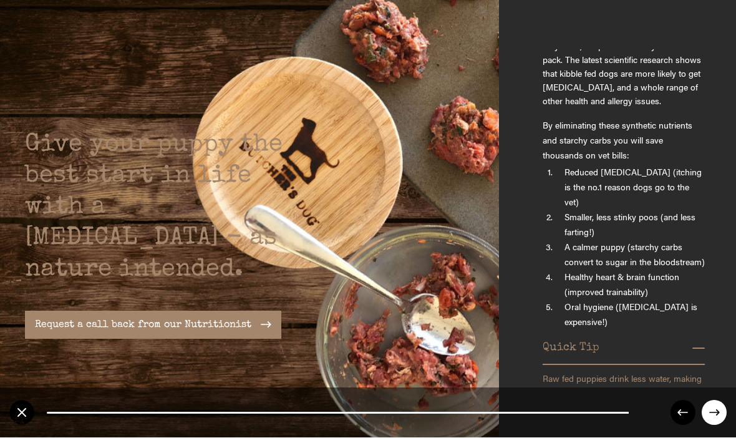
click at [706, 406] on circle at bounding box center [714, 412] width 25 height 25
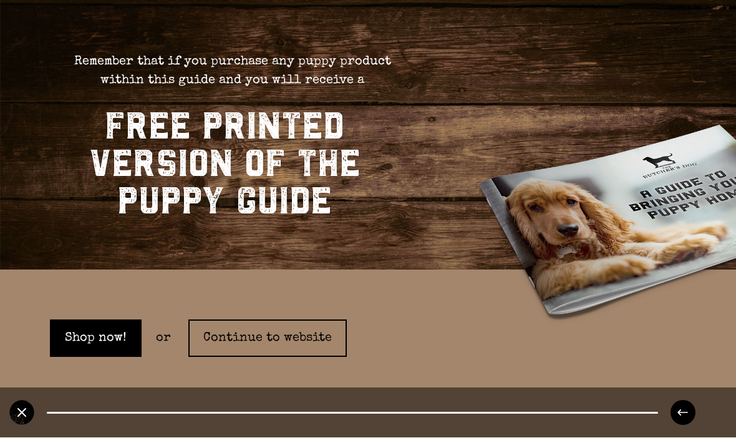
click at [302, 320] on link "Continue to website" at bounding box center [267, 338] width 158 height 37
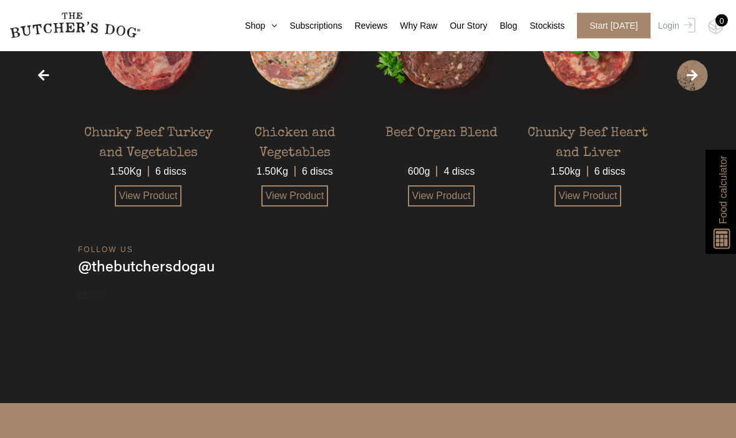
scroll to position [3335, 0]
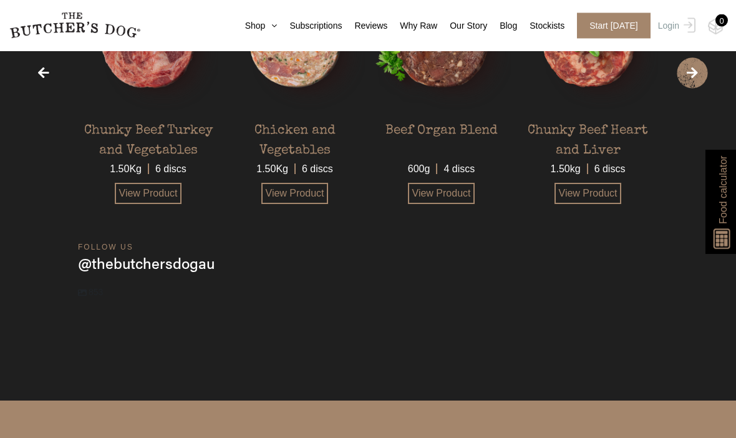
click at [293, 205] on link "View Product" at bounding box center [294, 193] width 67 height 21
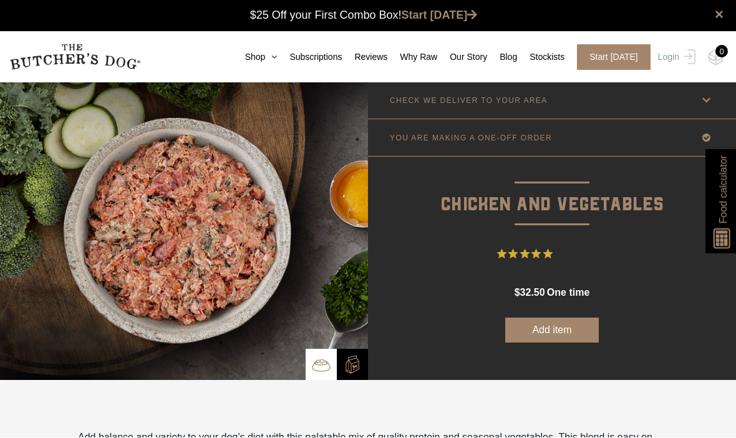
scroll to position [1, 0]
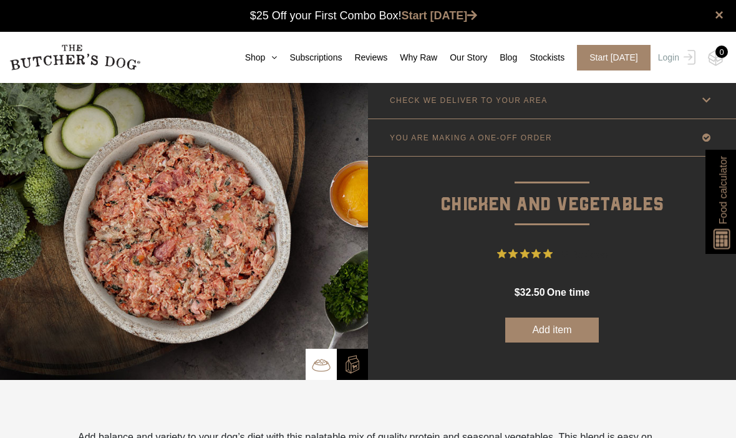
click at [577, 253] on span "22 Reviews" at bounding box center [583, 253] width 50 height 19
click at [575, 253] on span "22 Reviews" at bounding box center [583, 253] width 50 height 19
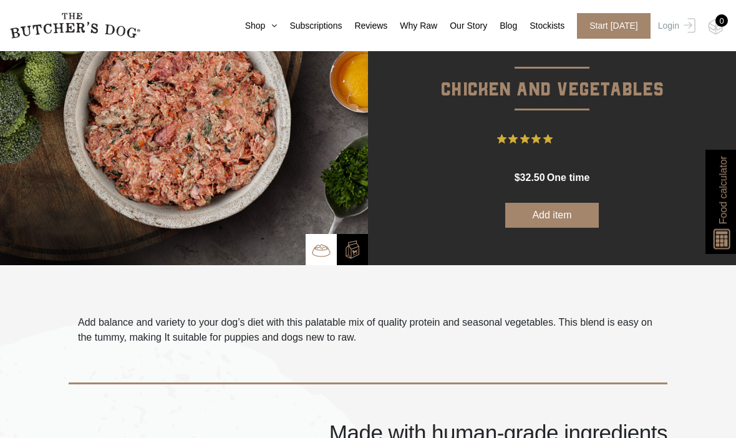
scroll to position [0, 0]
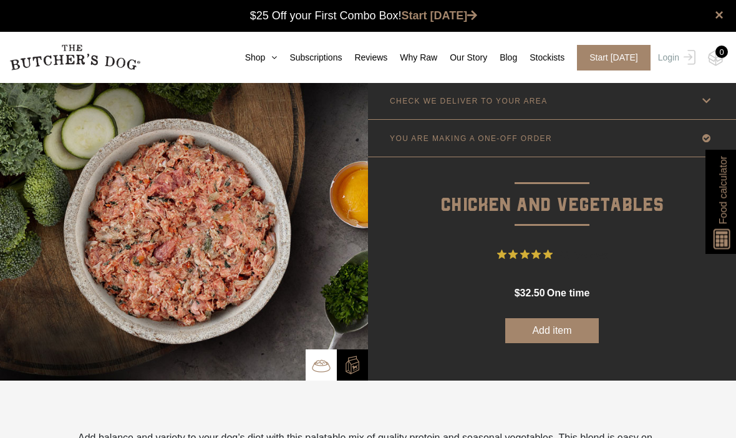
click at [296, 52] on link "Subscriptions" at bounding box center [309, 57] width 65 height 13
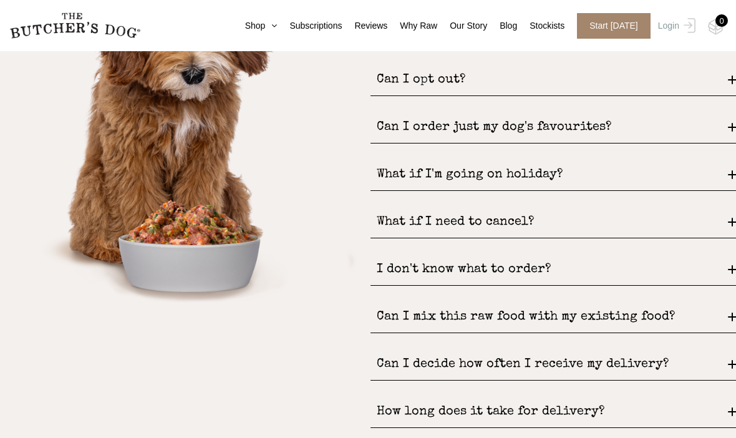
scroll to position [1649, 0]
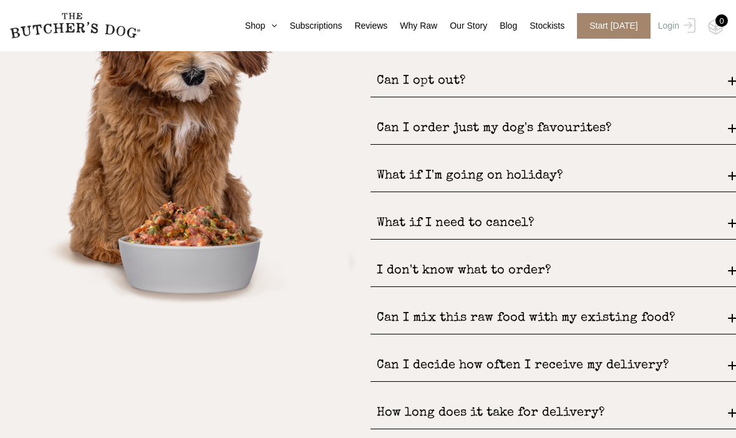
click at [729, 302] on div "Can I mix this raw food with my existing food?" at bounding box center [552, 318] width 365 height 32
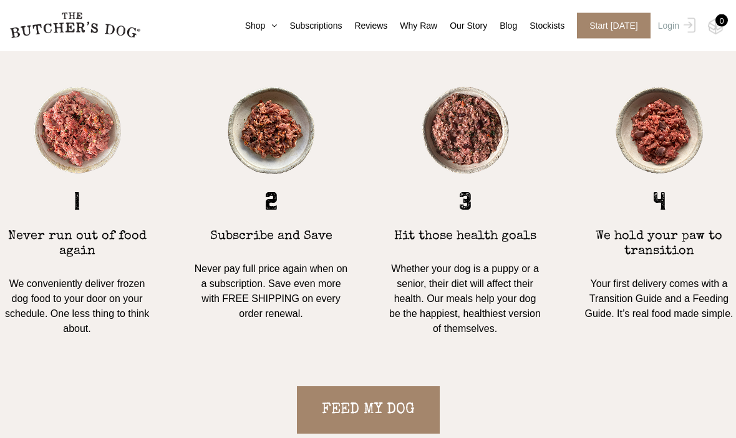
scroll to position [1066, 0]
